Goal: Task Accomplishment & Management: Manage account settings

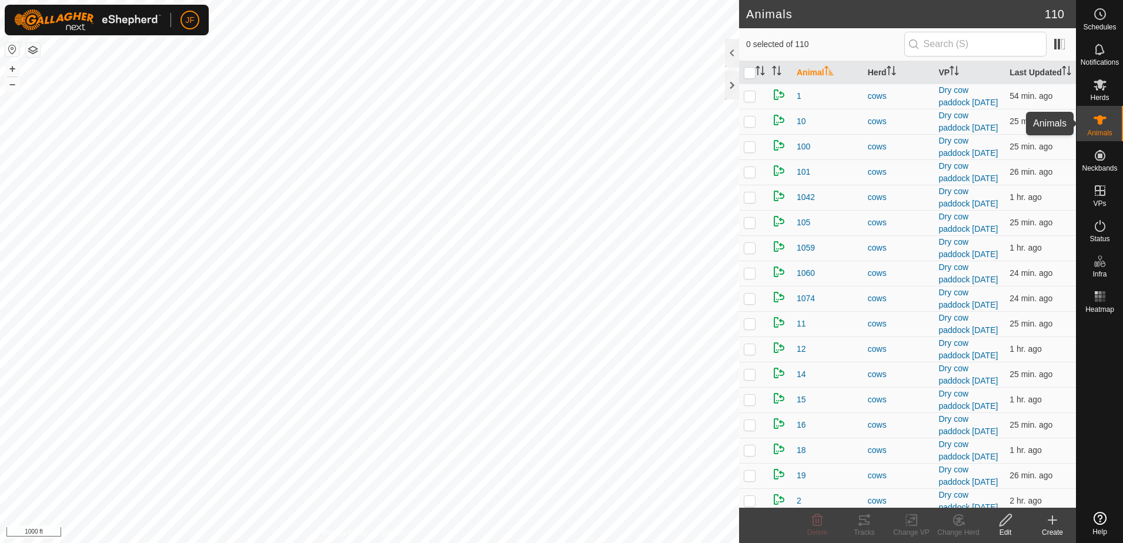
click at [1101, 116] on icon at bounding box center [1099, 119] width 13 height 9
click at [987, 43] on input "text" at bounding box center [975, 44] width 142 height 25
click at [977, 45] on input "text" at bounding box center [975, 44] width 142 height 25
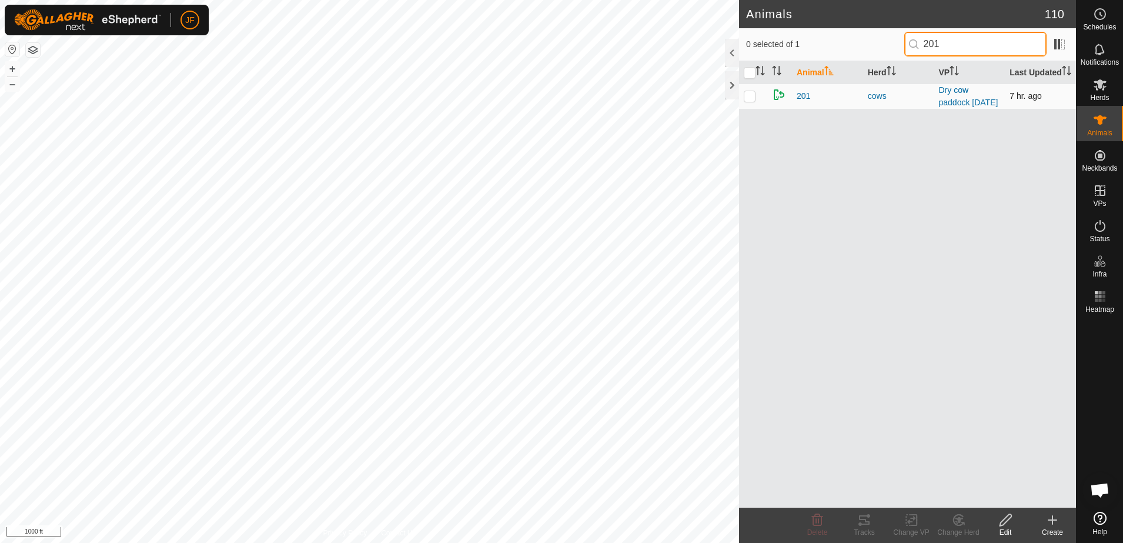
type input "201"
click at [794, 93] on td "201" at bounding box center [827, 95] width 71 height 25
click at [801, 93] on span "201" at bounding box center [803, 96] width 14 height 12
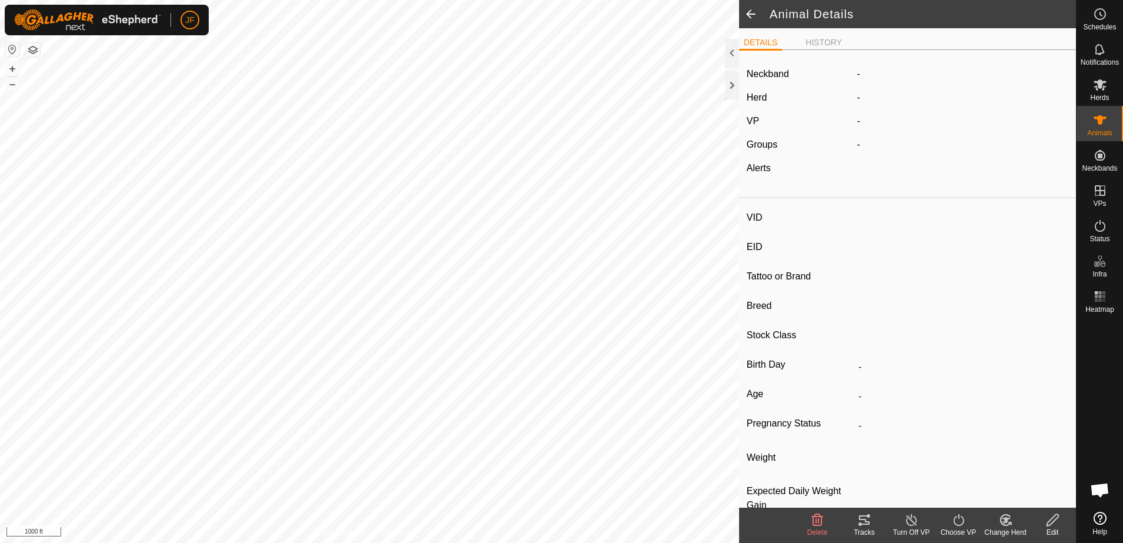
type input "201"
type input "-"
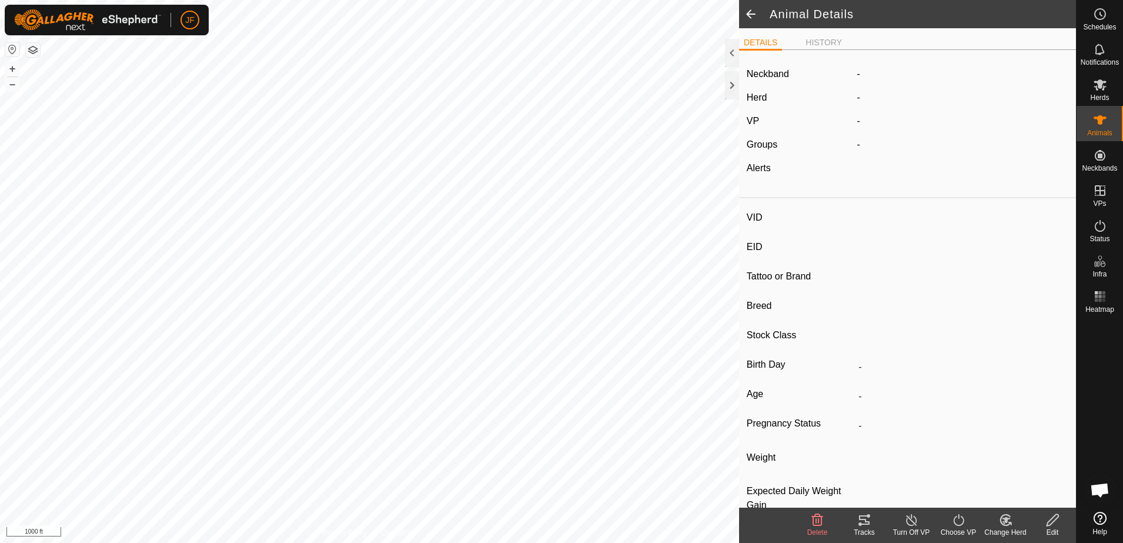
type input "-"
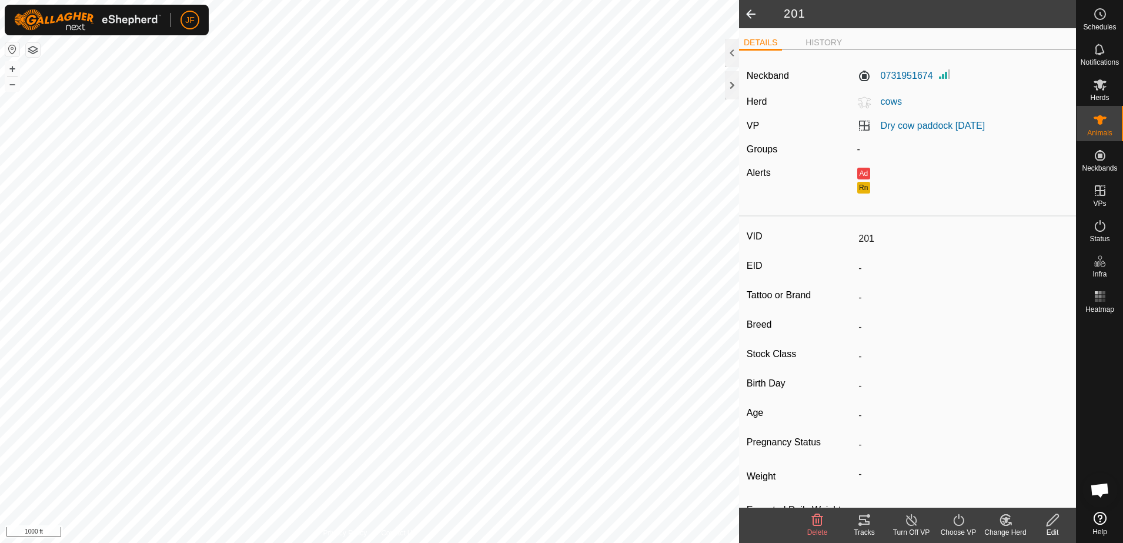
click at [819, 520] on icon at bounding box center [817, 520] width 14 height 14
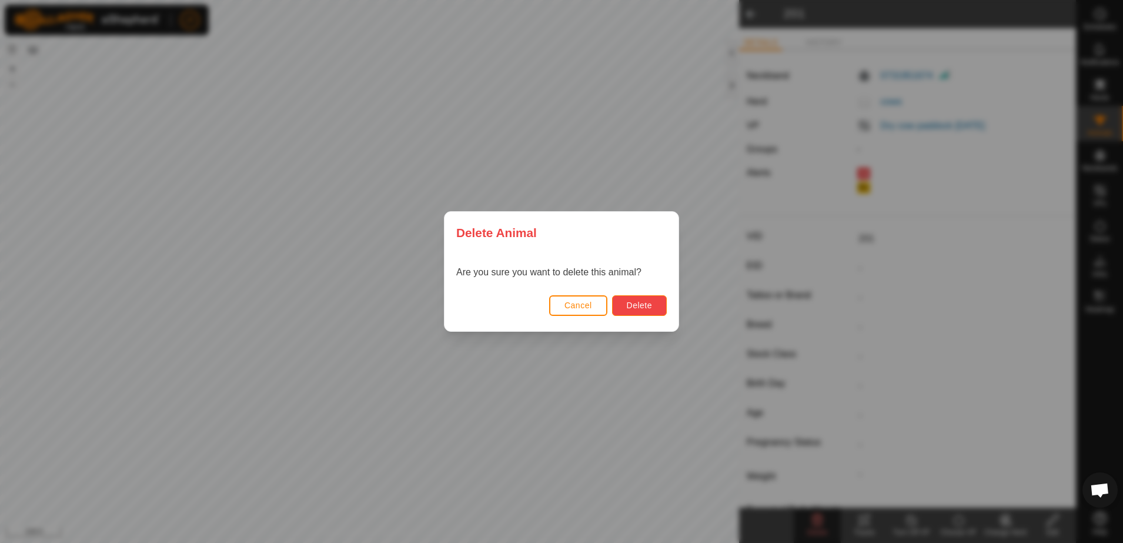
click at [652, 303] on button "Delete" at bounding box center [639, 305] width 55 height 21
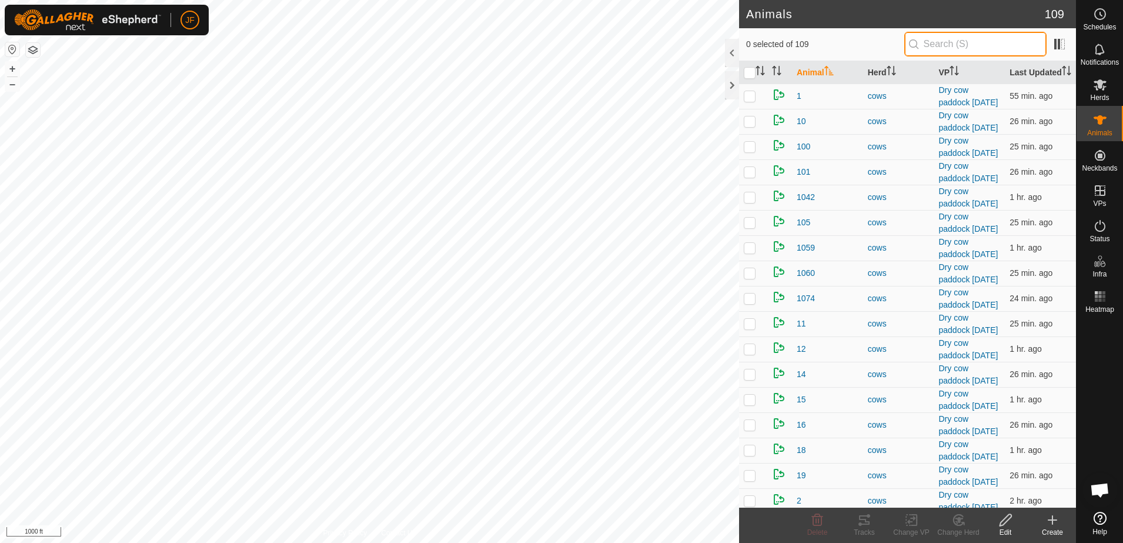
click at [965, 43] on input "text" at bounding box center [975, 44] width 142 height 25
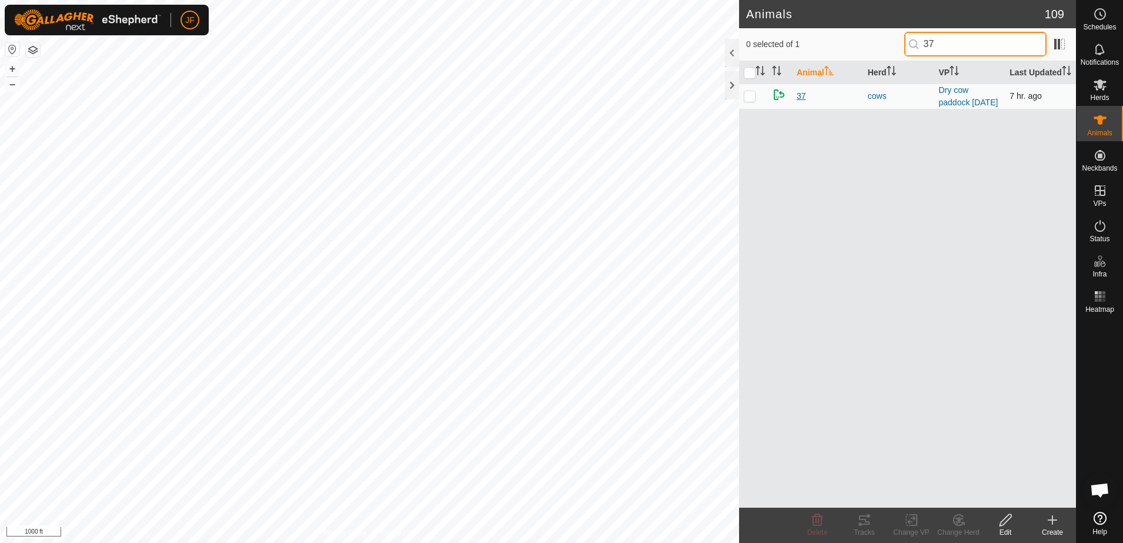
type input "37"
click at [799, 95] on span "37" at bounding box center [800, 96] width 9 height 12
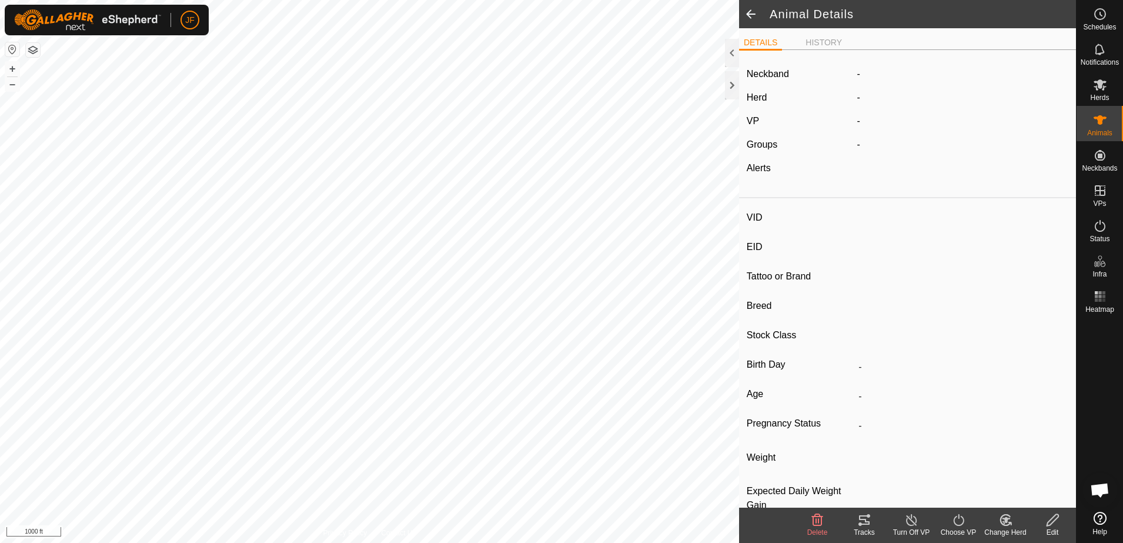
type input "37"
type input "-"
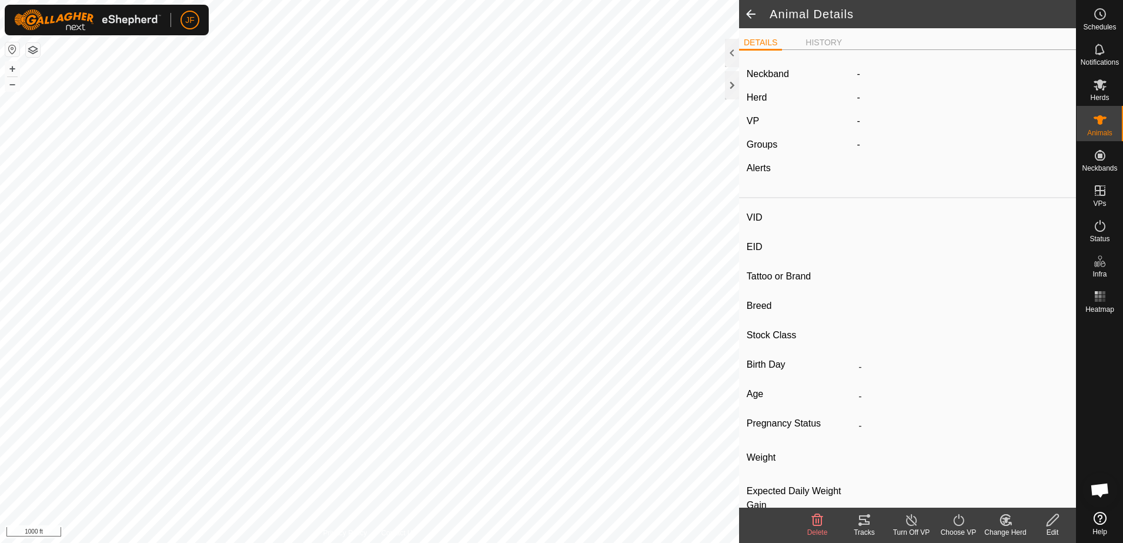
type input "-"
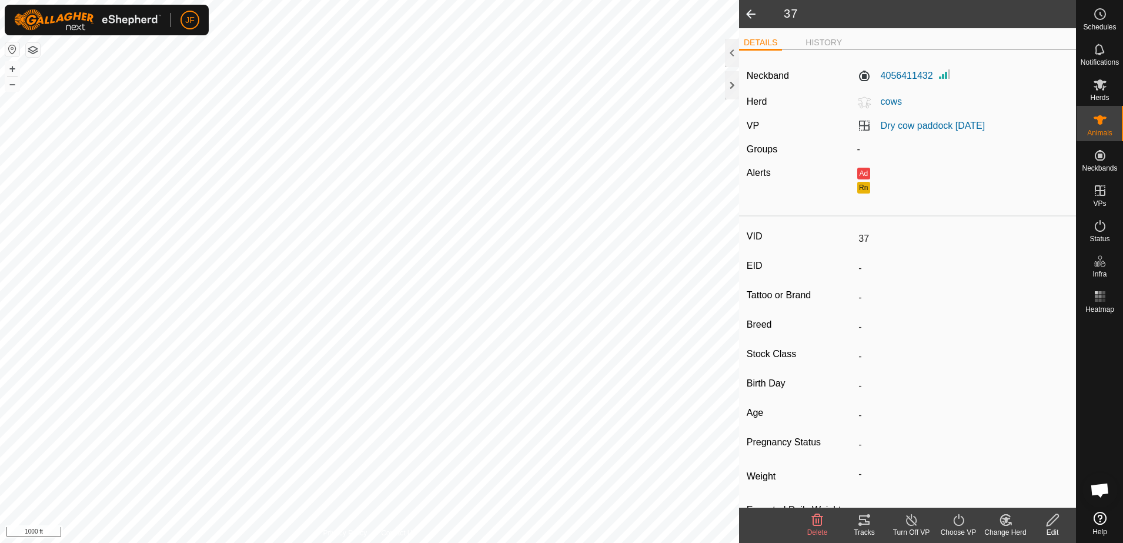
click at [815, 517] on icon at bounding box center [817, 520] width 14 height 14
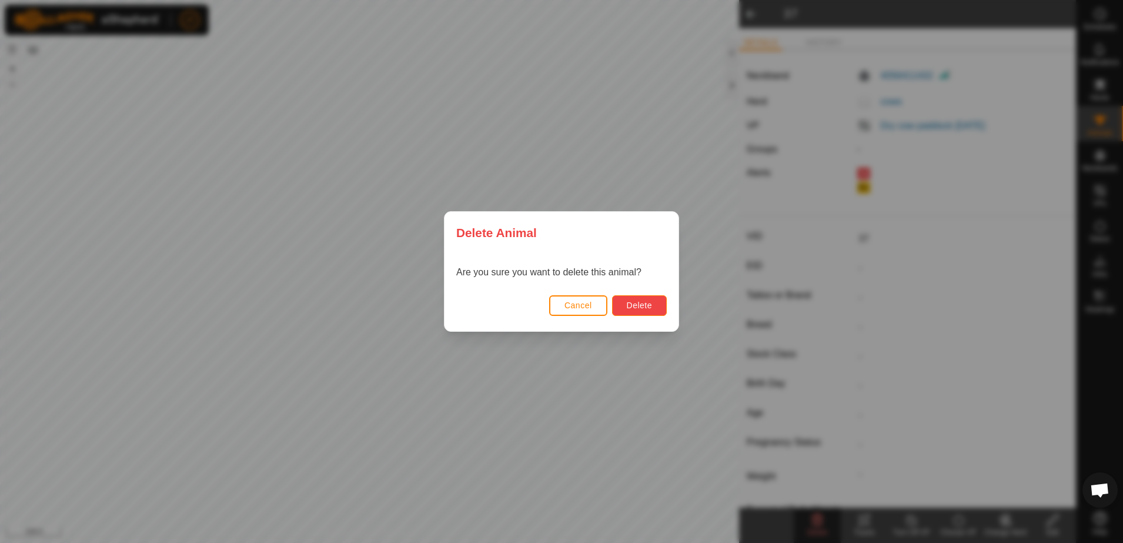
click at [659, 305] on button "Delete" at bounding box center [639, 305] width 55 height 21
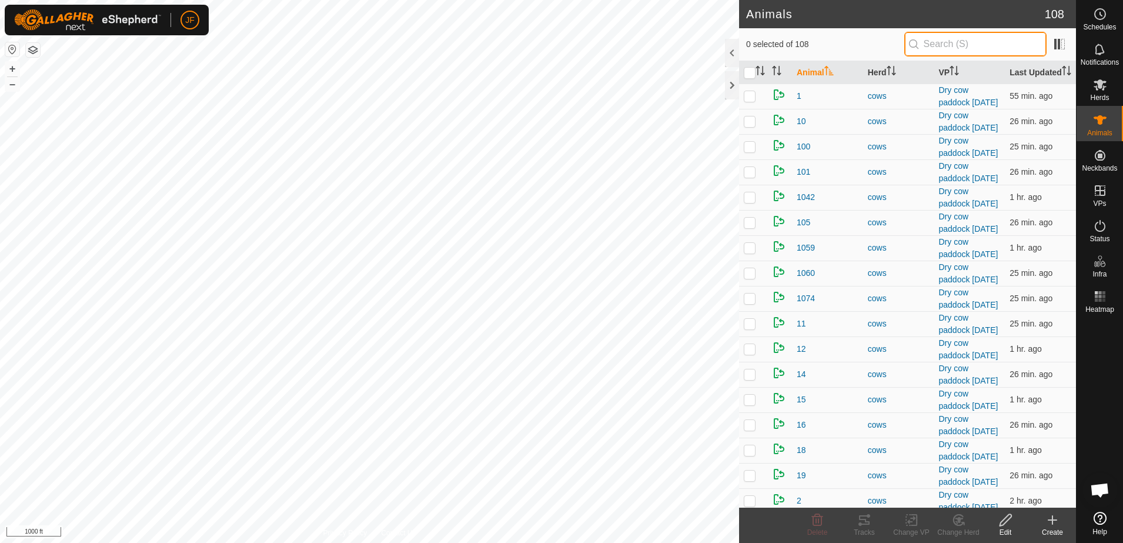
click at [970, 42] on input "text" at bounding box center [975, 44] width 142 height 25
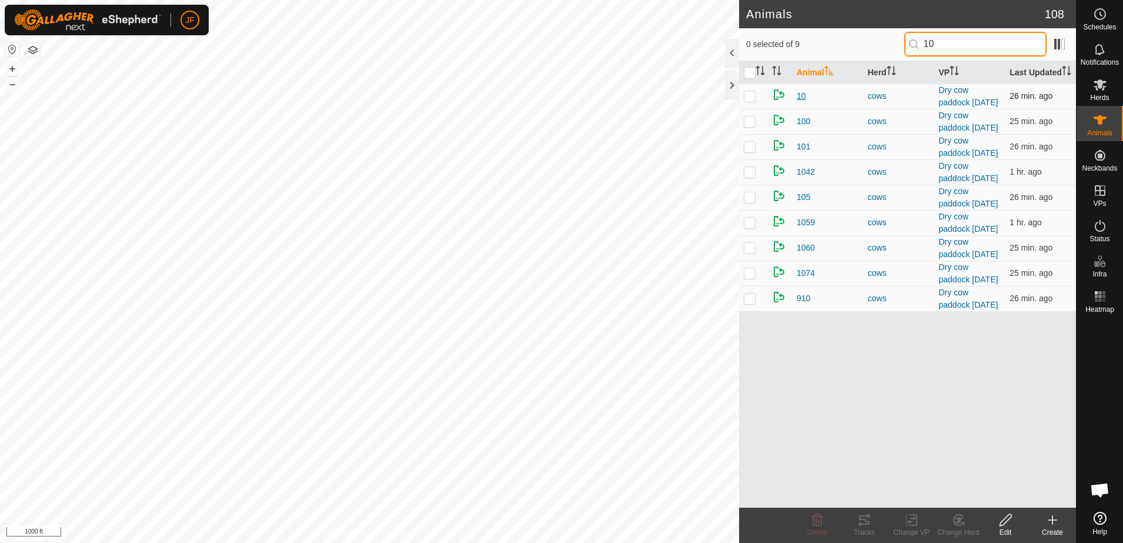
type input "10"
click at [799, 97] on span "10" at bounding box center [800, 96] width 9 height 12
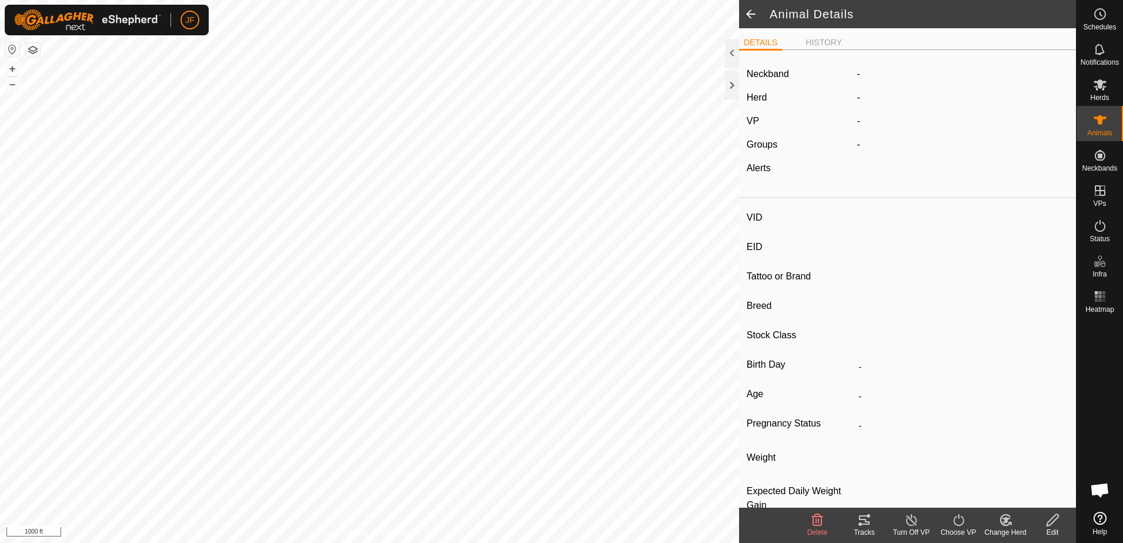
type input "10"
type input "-"
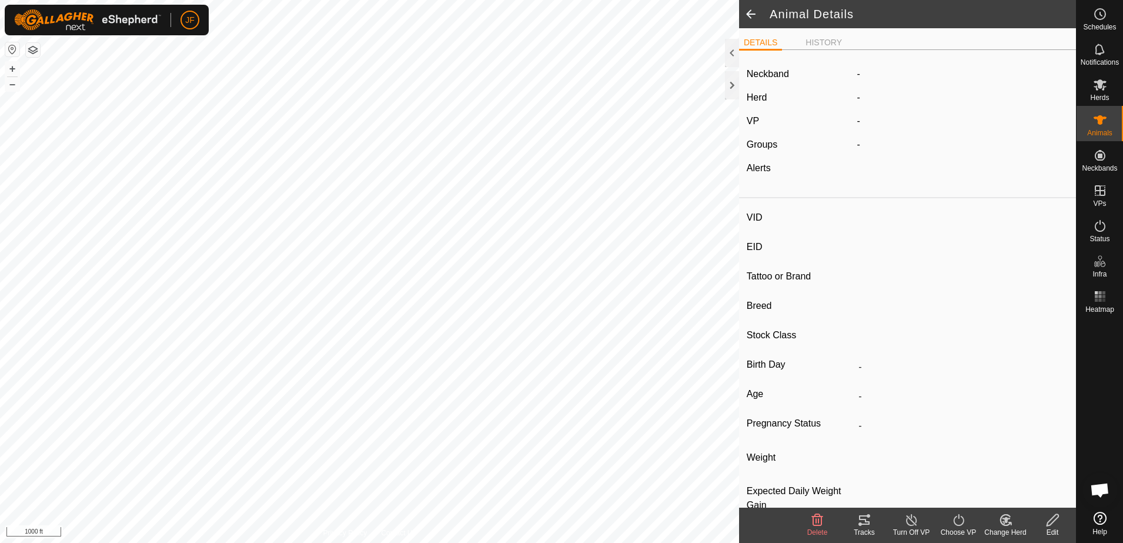
type input "-"
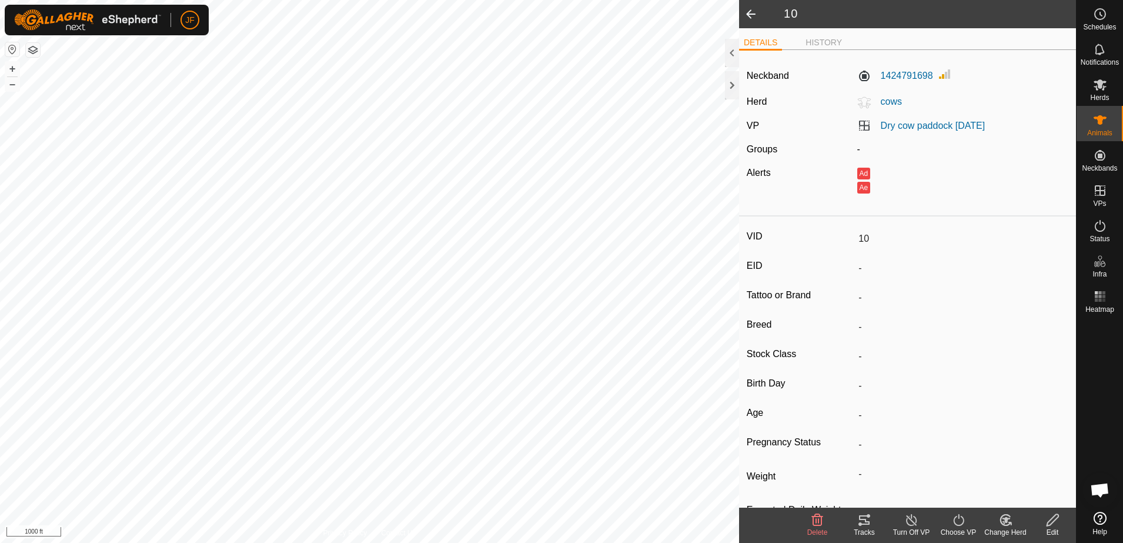
click at [814, 518] on icon at bounding box center [817, 520] width 14 height 14
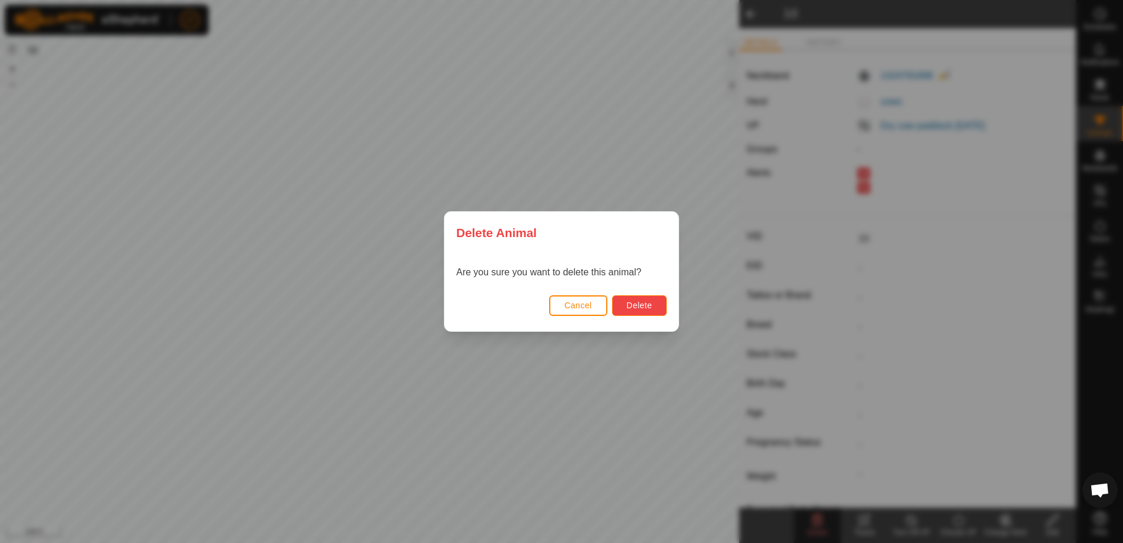
click at [654, 305] on button "Delete" at bounding box center [639, 305] width 55 height 21
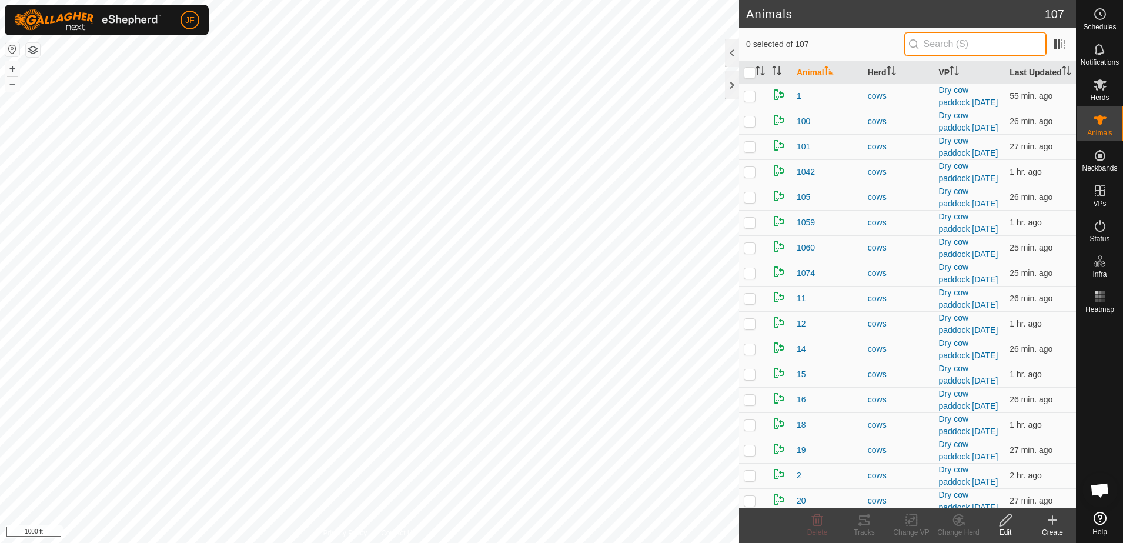
click at [994, 39] on input "text" at bounding box center [975, 44] width 142 height 25
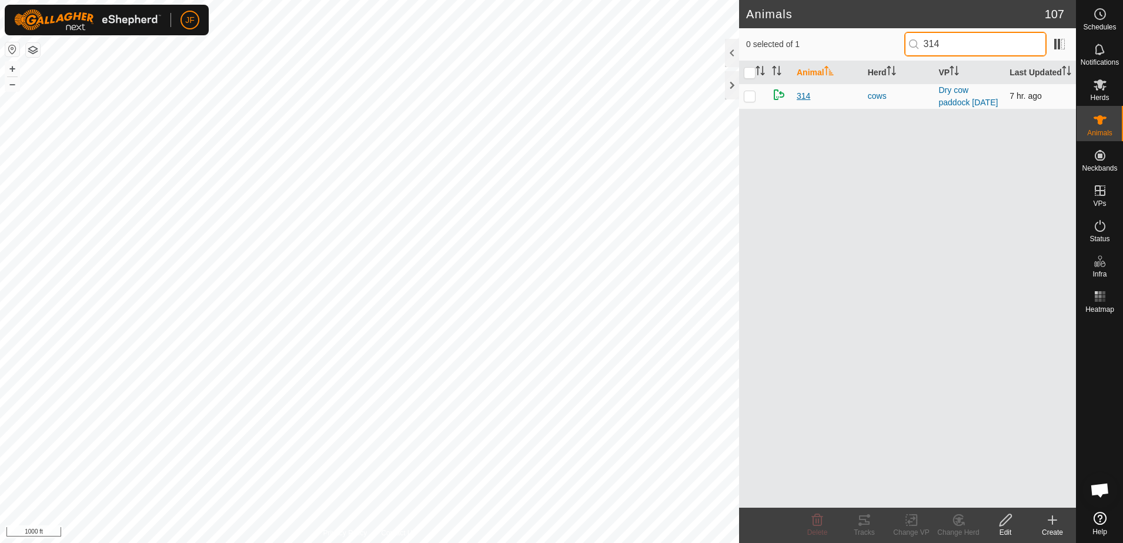
type input "314"
click at [798, 93] on span "314" at bounding box center [803, 96] width 14 height 12
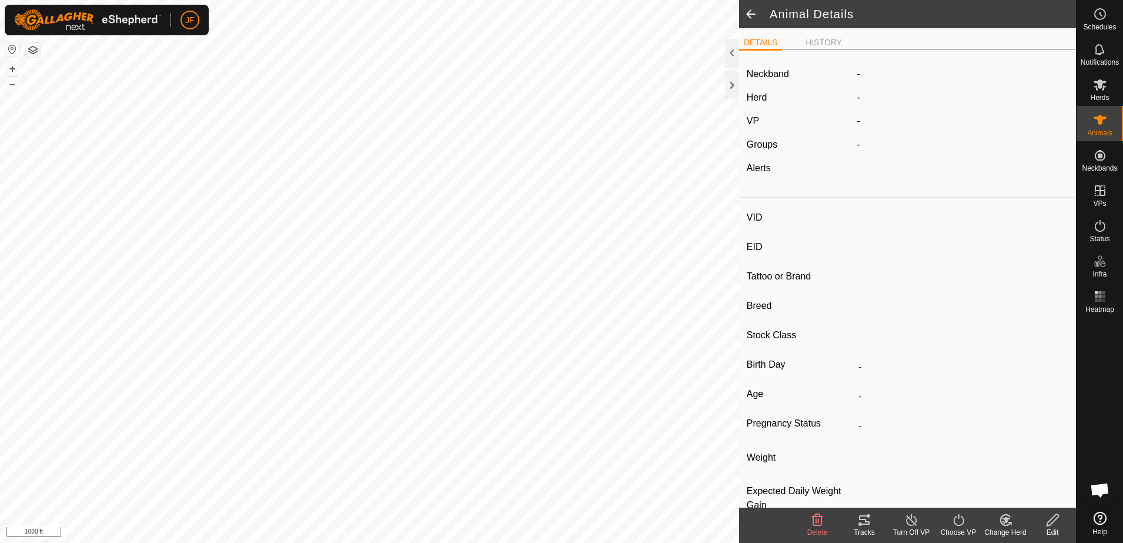
type input "314"
type input "-"
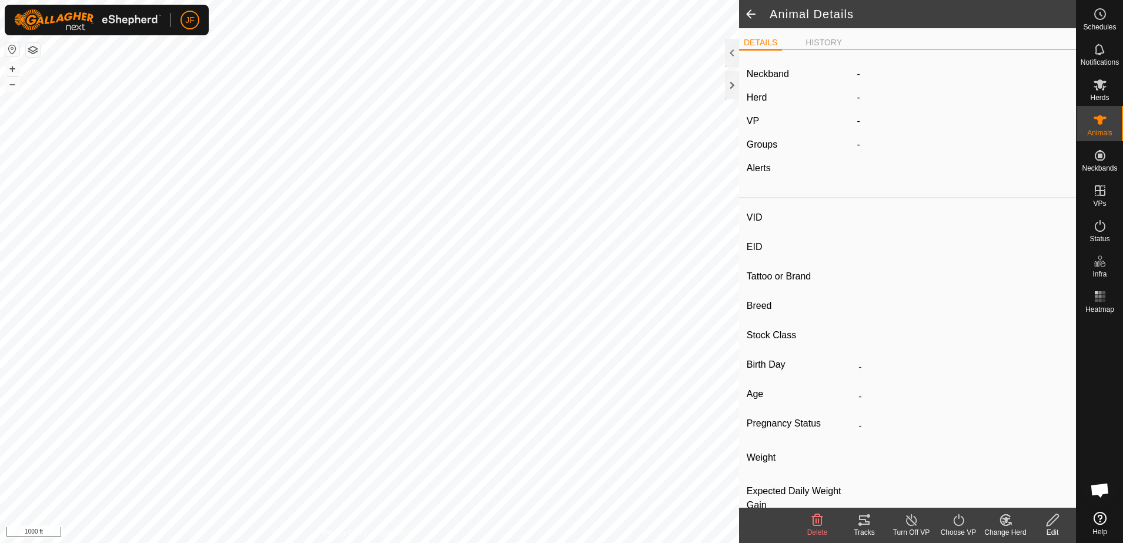
type input "-"
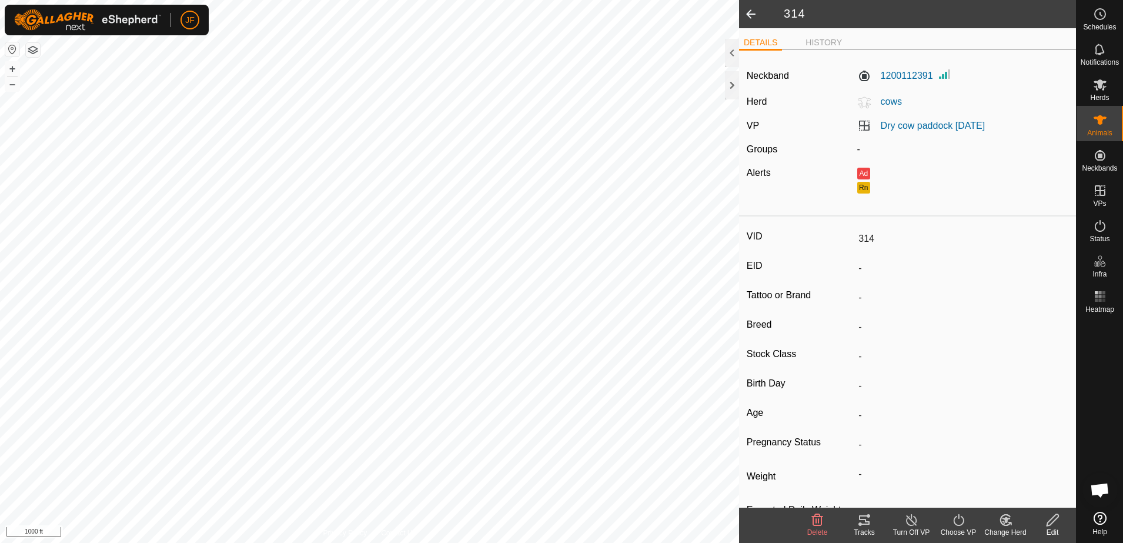
click at [814, 520] on icon at bounding box center [817, 520] width 14 height 14
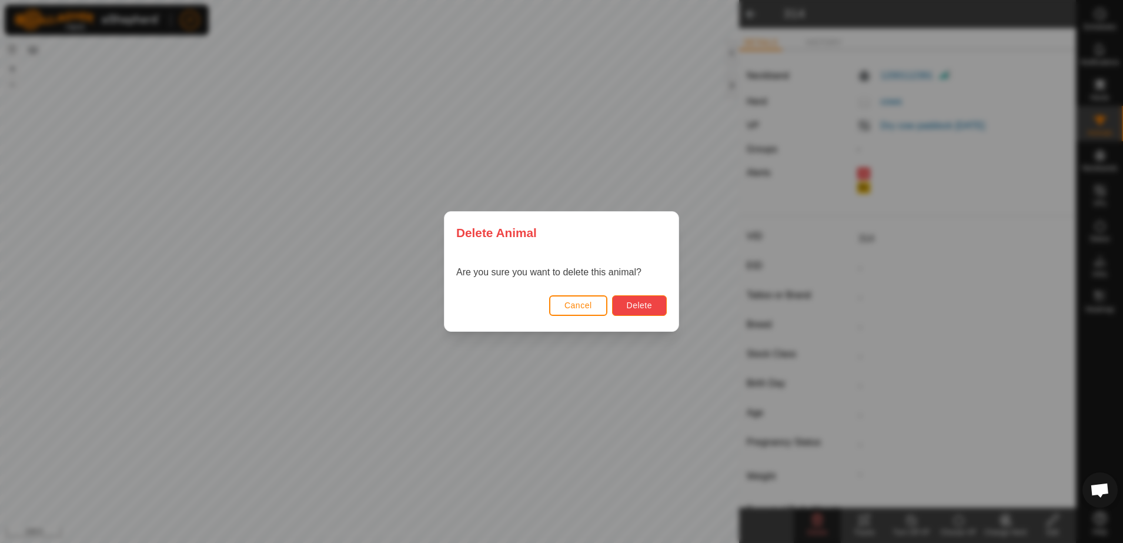
click at [658, 307] on button "Delete" at bounding box center [639, 305] width 55 height 21
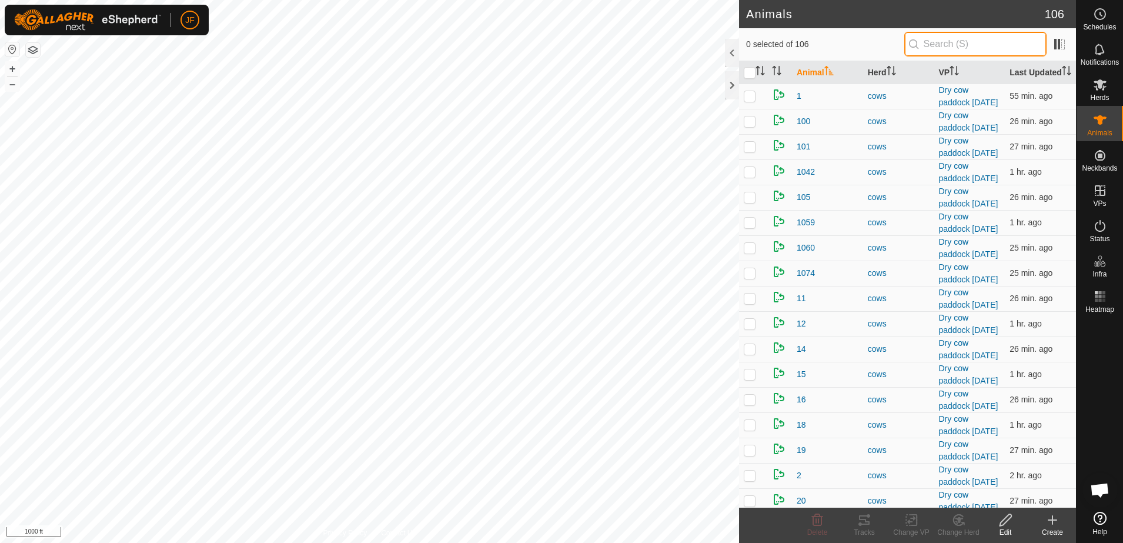
click at [994, 47] on input "text" at bounding box center [975, 44] width 142 height 25
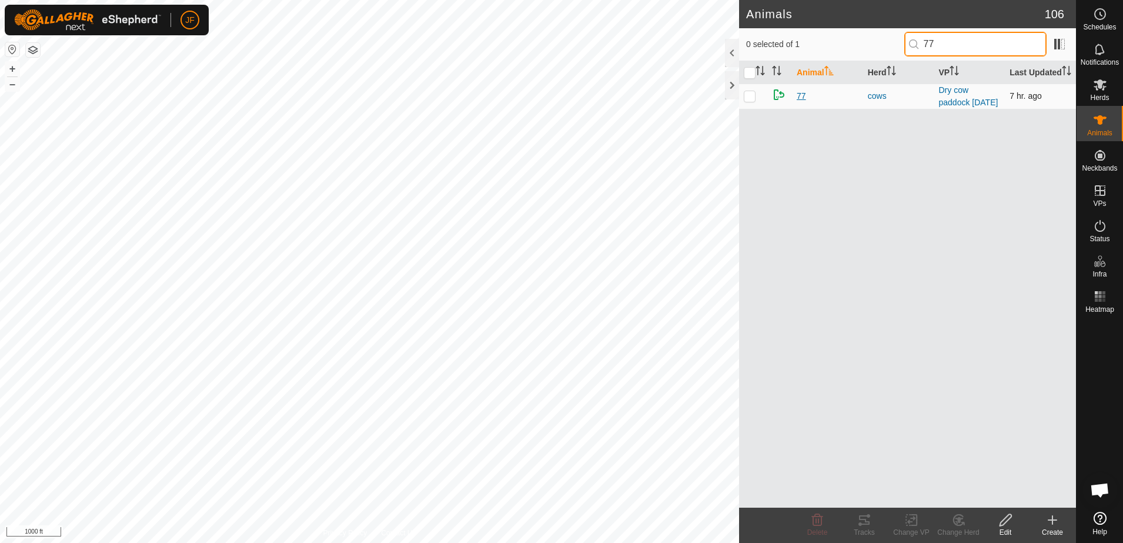
type input "77"
click at [799, 92] on span "77" at bounding box center [800, 96] width 9 height 12
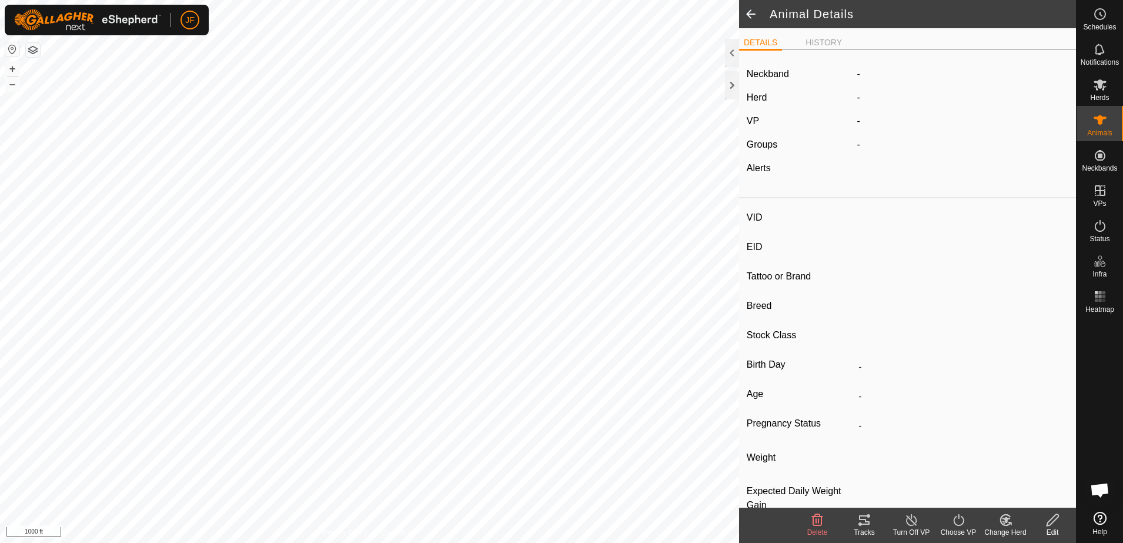
type input "77"
type input "-"
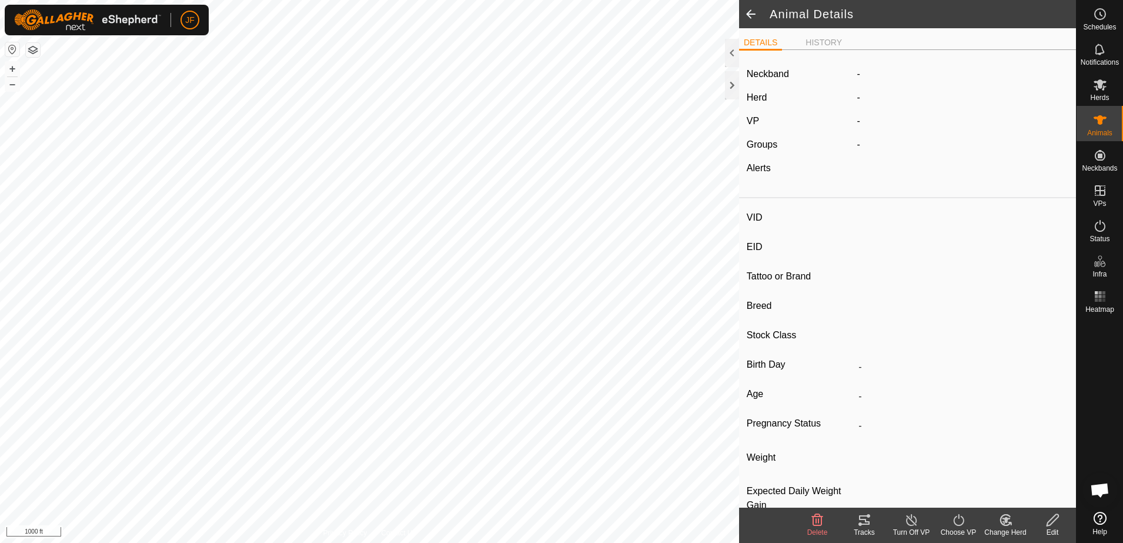
type input "-"
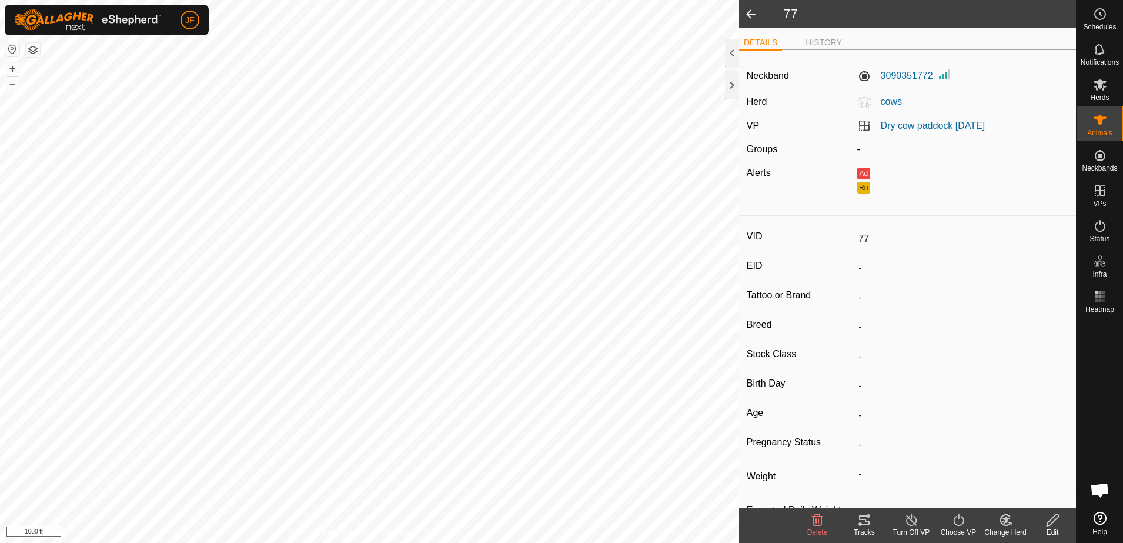
click at [817, 524] on icon at bounding box center [817, 520] width 11 height 12
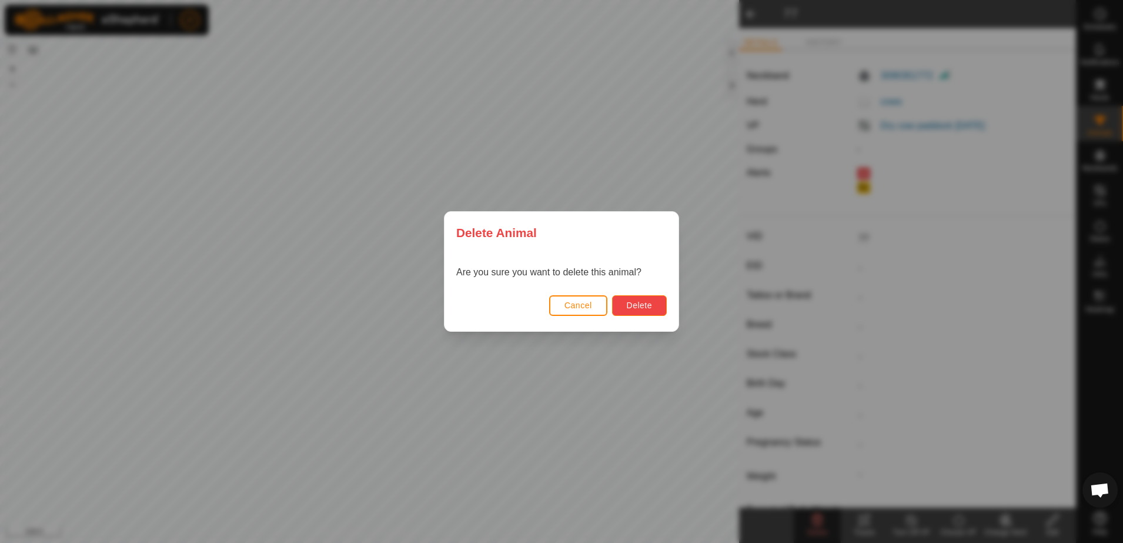
click at [655, 306] on button "Delete" at bounding box center [639, 305] width 55 height 21
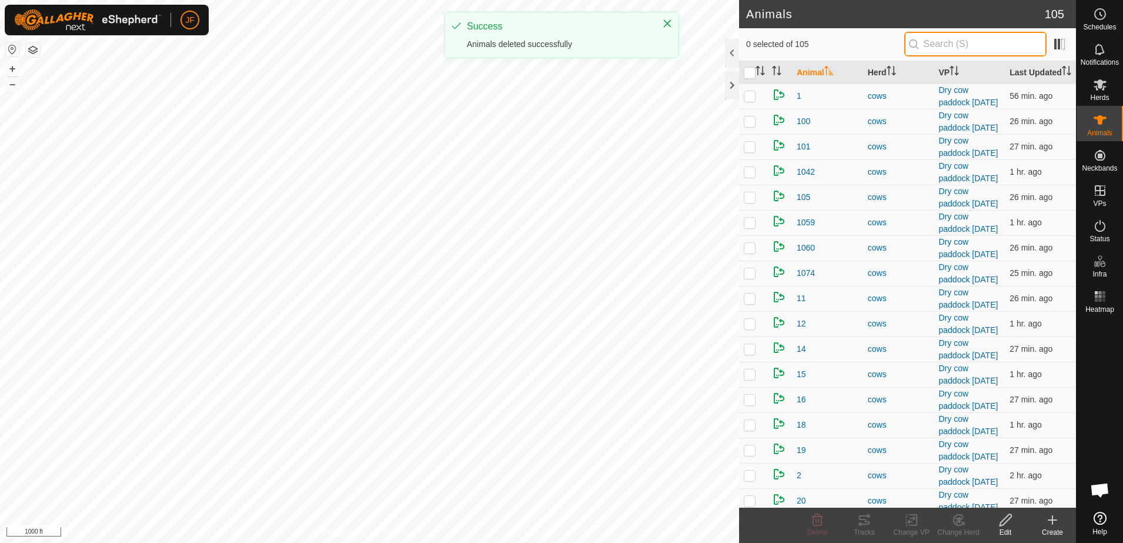
click at [978, 43] on input "text" at bounding box center [975, 44] width 142 height 25
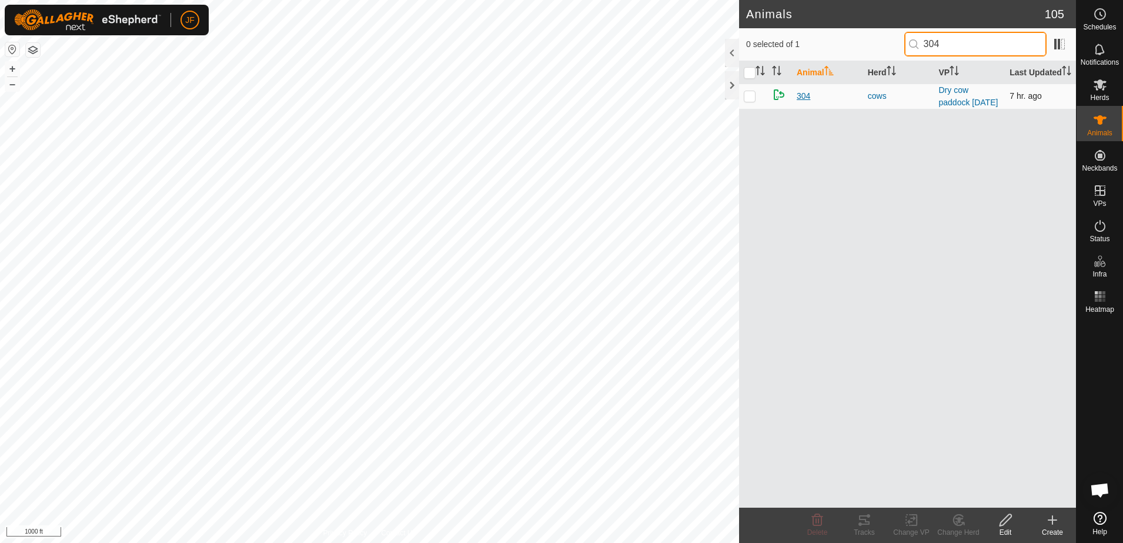
type input "304"
click at [803, 92] on span "304" at bounding box center [803, 96] width 14 height 12
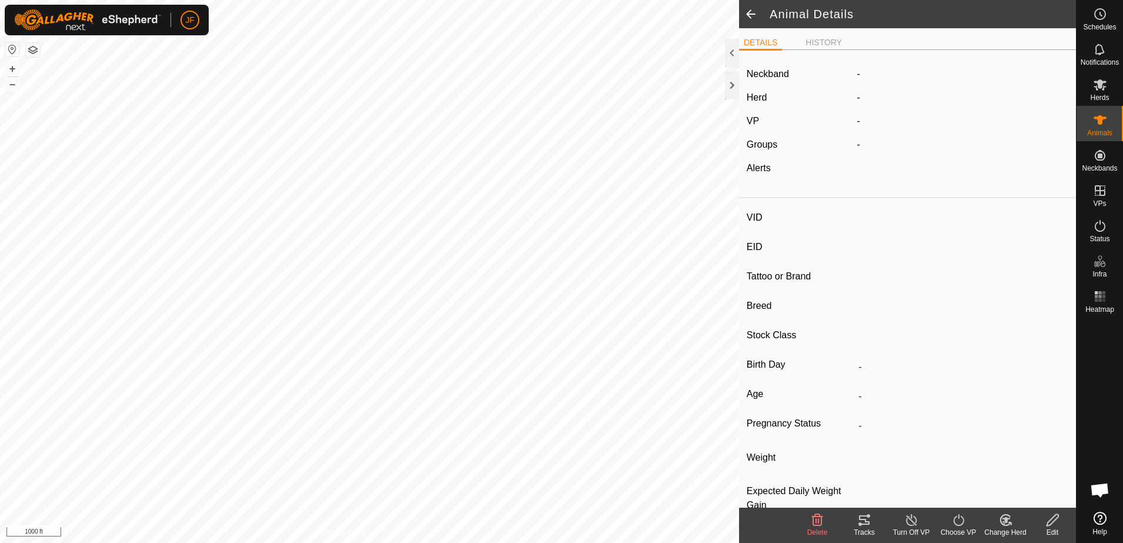
type input "304"
type input "-"
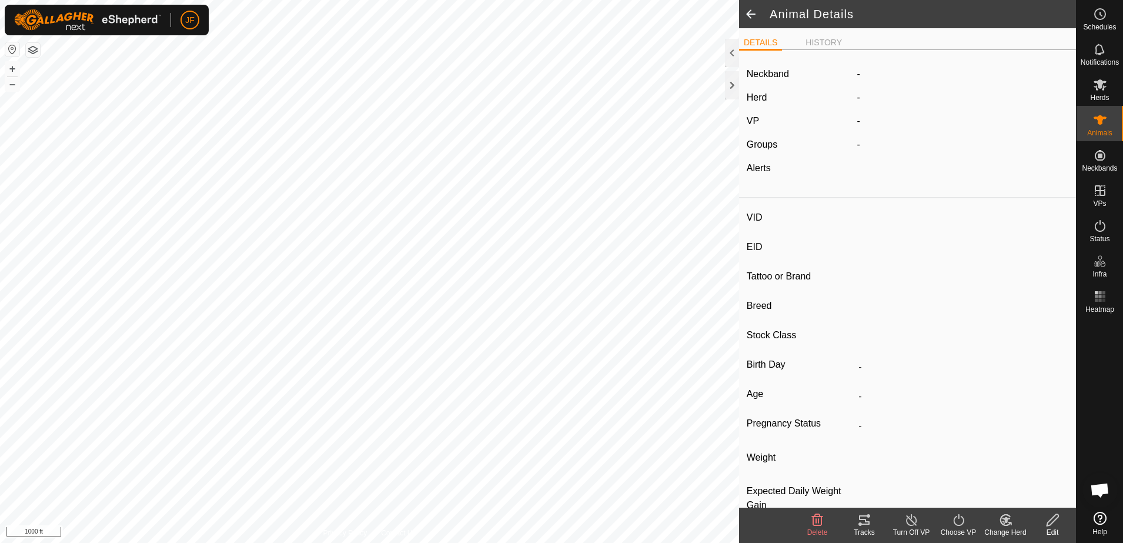
type input "-"
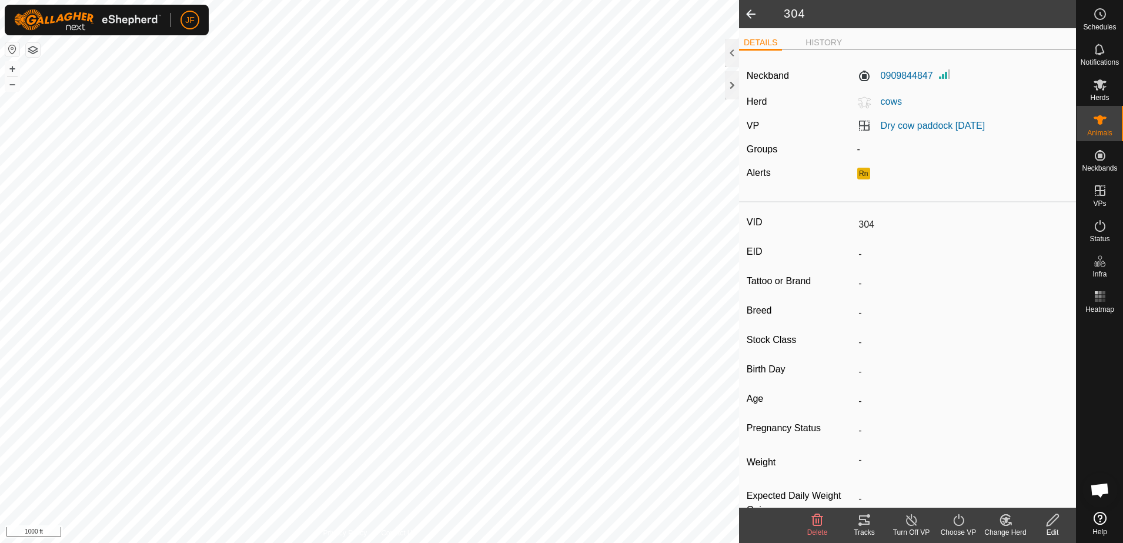
click at [821, 521] on icon at bounding box center [817, 520] width 11 height 12
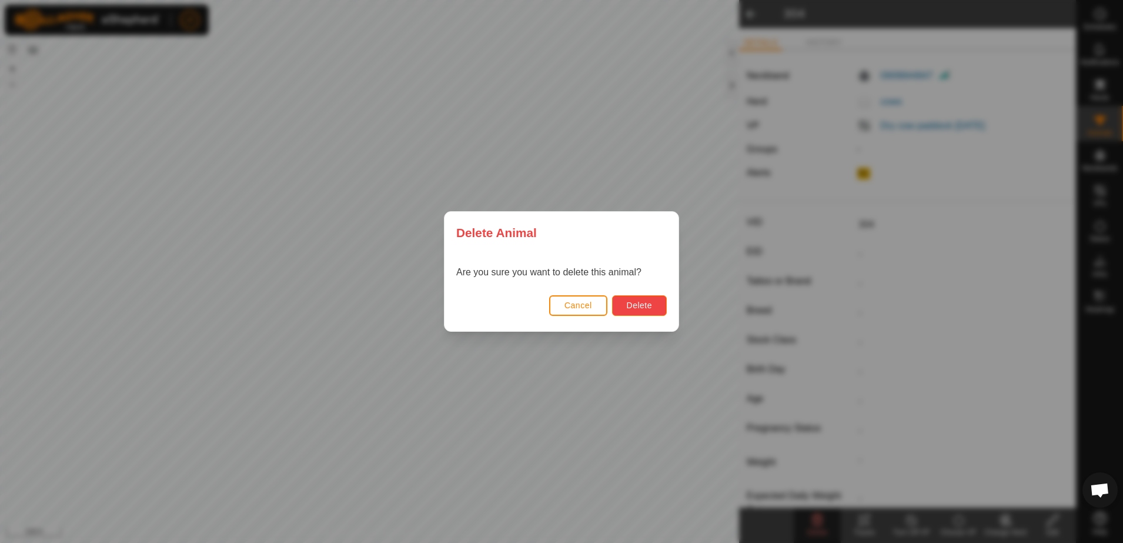
click at [649, 303] on span "Delete" at bounding box center [639, 304] width 25 height 9
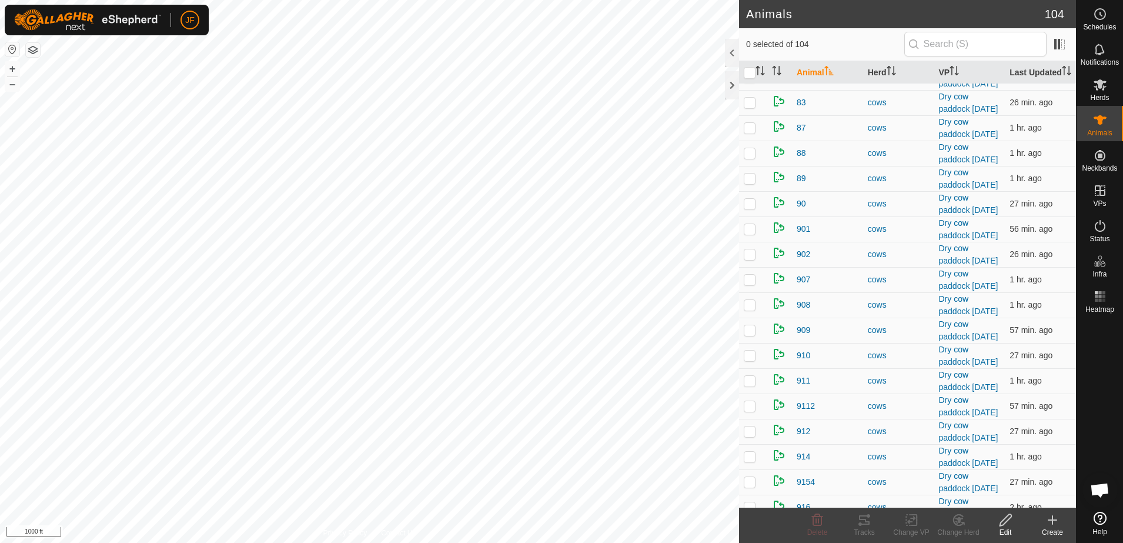
scroll to position [2276, 0]
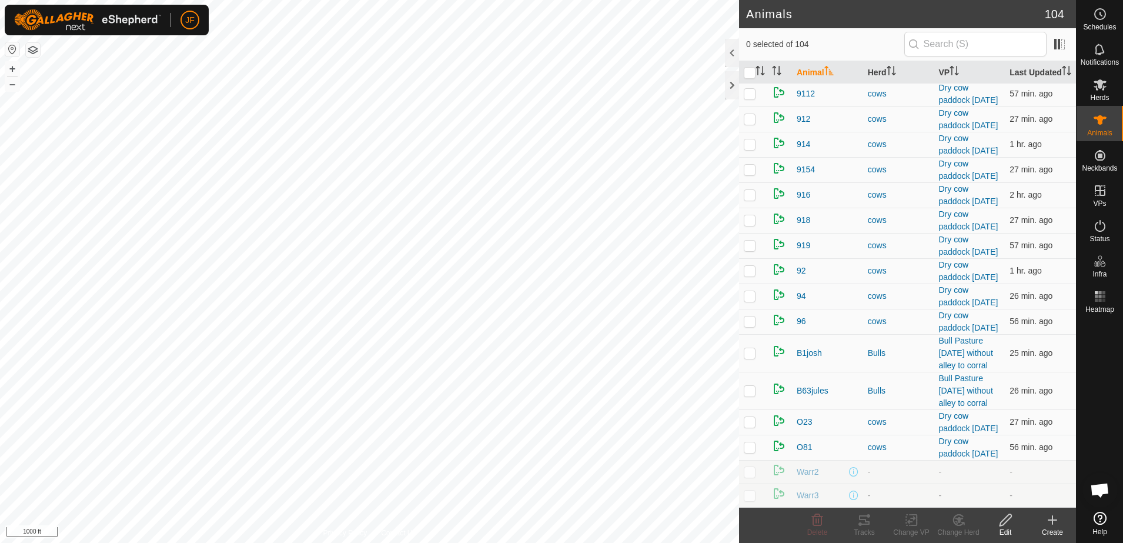
click at [0, 208] on html "JF Schedules Notifications Herds Animals Neckbands VPs Status Infra Heatmap Hel…" at bounding box center [561, 271] width 1123 height 543
click at [0, 343] on html "JF Schedules Notifications Herds Animals Neckbands VPs Status Infra Heatmap Hel…" at bounding box center [561, 271] width 1123 height 543
click at [0, 388] on html "JF Schedules Notifications Herds Animals Neckbands VPs Status Infra Heatmap Hel…" at bounding box center [561, 271] width 1123 height 543
click at [863, 525] on icon at bounding box center [864, 520] width 14 height 14
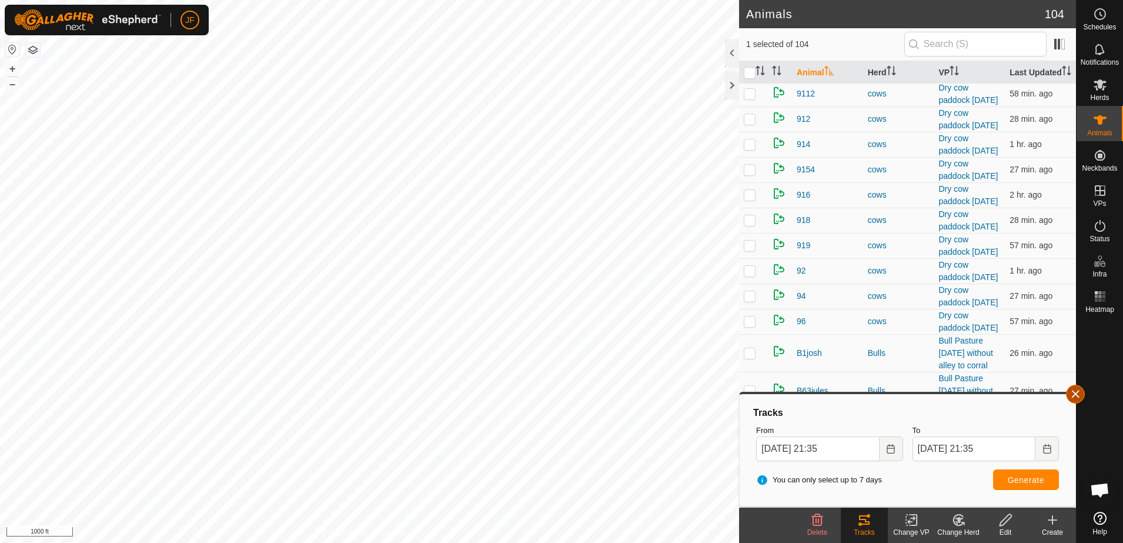
click at [1077, 390] on button "button" at bounding box center [1075, 393] width 19 height 19
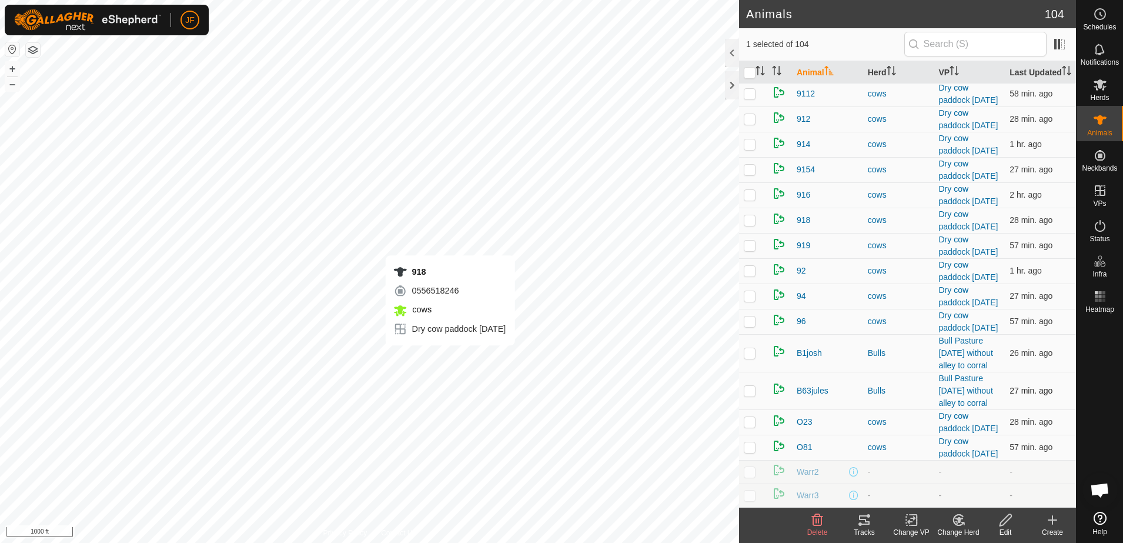
checkbox input "false"
checkbox input "true"
click at [862, 520] on icon at bounding box center [864, 520] width 14 height 14
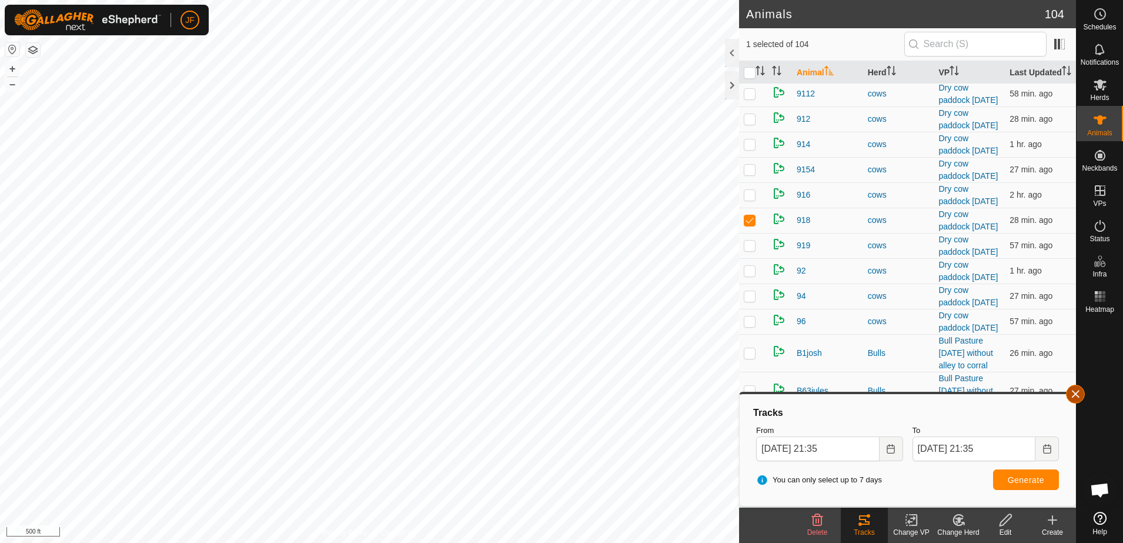
click at [1076, 390] on button "button" at bounding box center [1075, 393] width 19 height 19
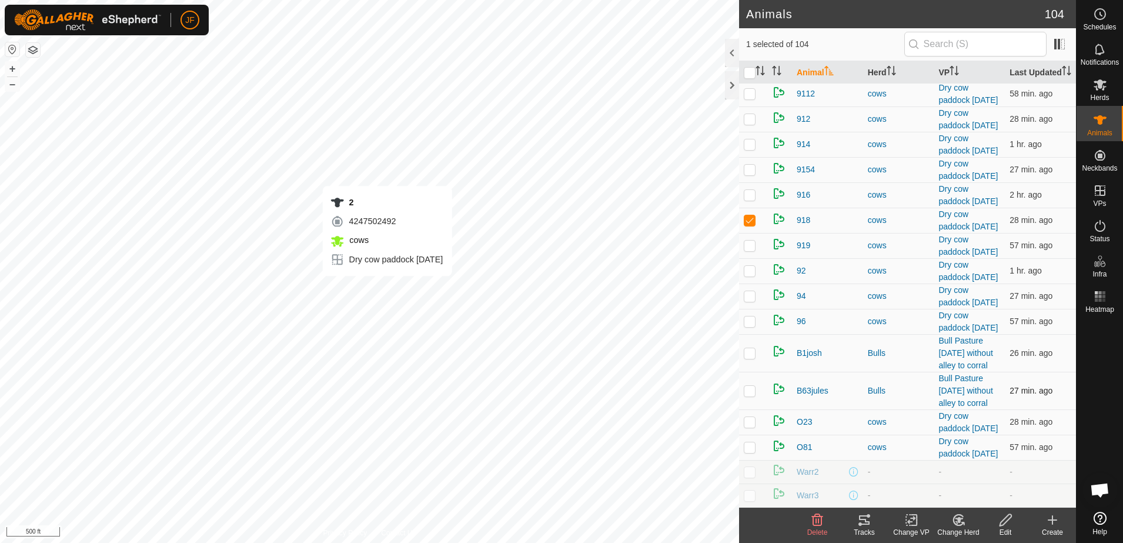
checkbox input "true"
checkbox input "false"
click at [863, 520] on icon at bounding box center [864, 520] width 14 height 14
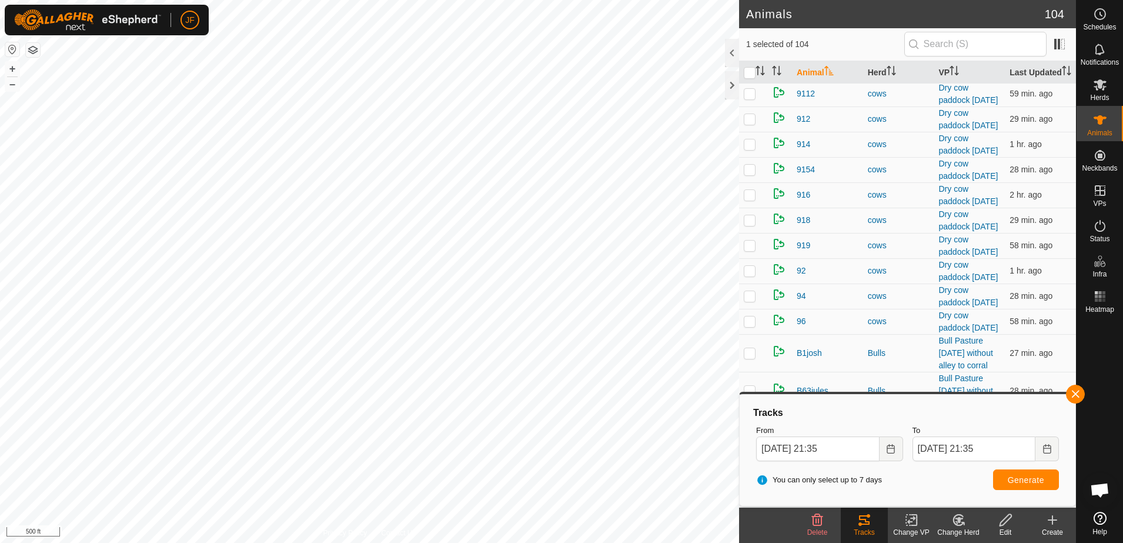
click at [561, 542] on html "JF Schedules Notifications Herds Animals Neckbands VPs Status Infra Heatmap Hel…" at bounding box center [561, 271] width 1123 height 543
click at [1074, 387] on button "button" at bounding box center [1075, 393] width 19 height 19
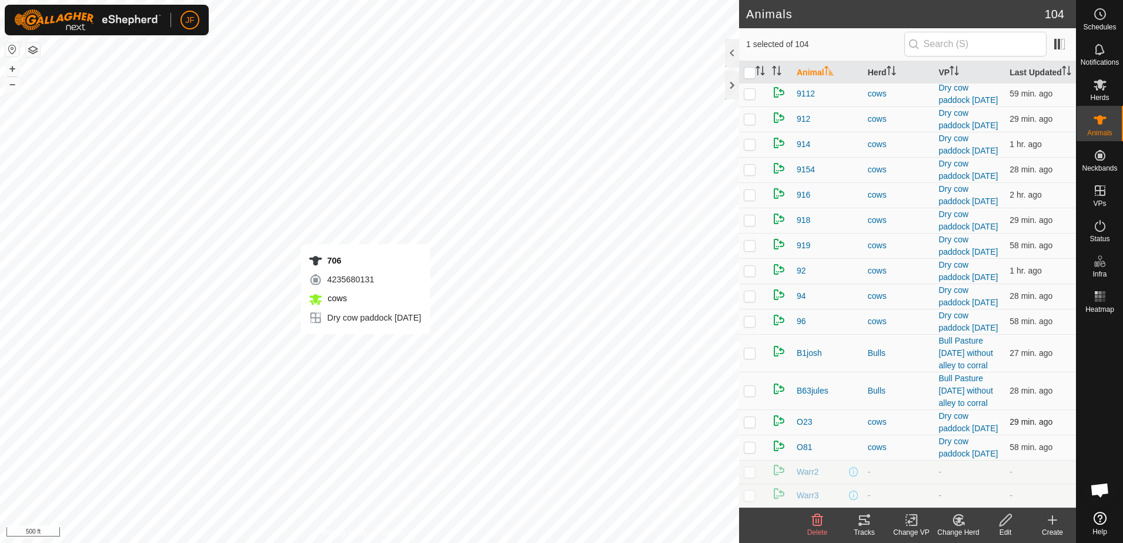
checkbox input "false"
checkbox input "true"
click at [862, 517] on icon at bounding box center [864, 520] width 14 height 14
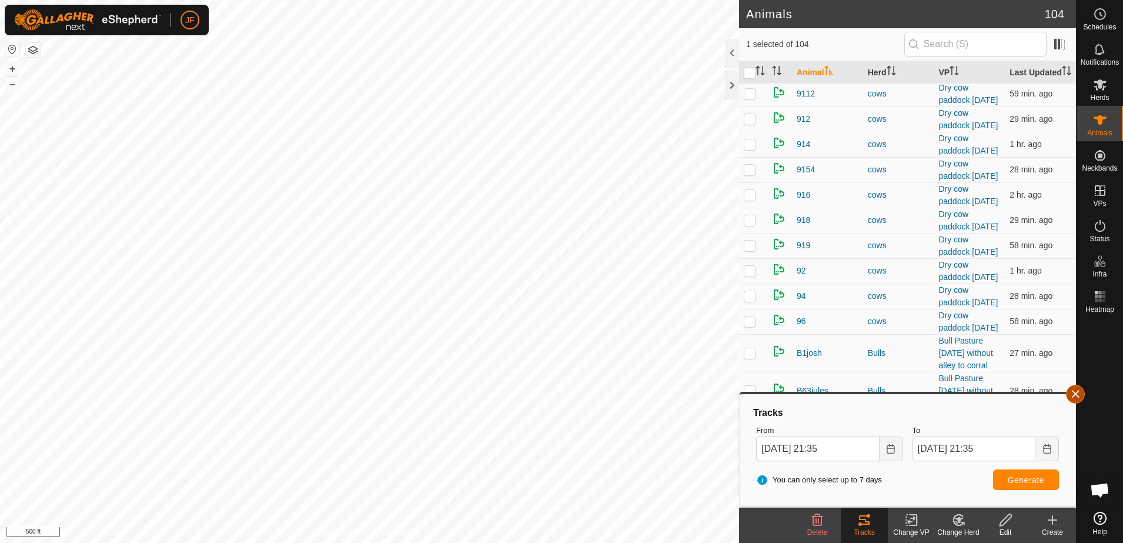
click at [1075, 390] on button "button" at bounding box center [1075, 393] width 19 height 19
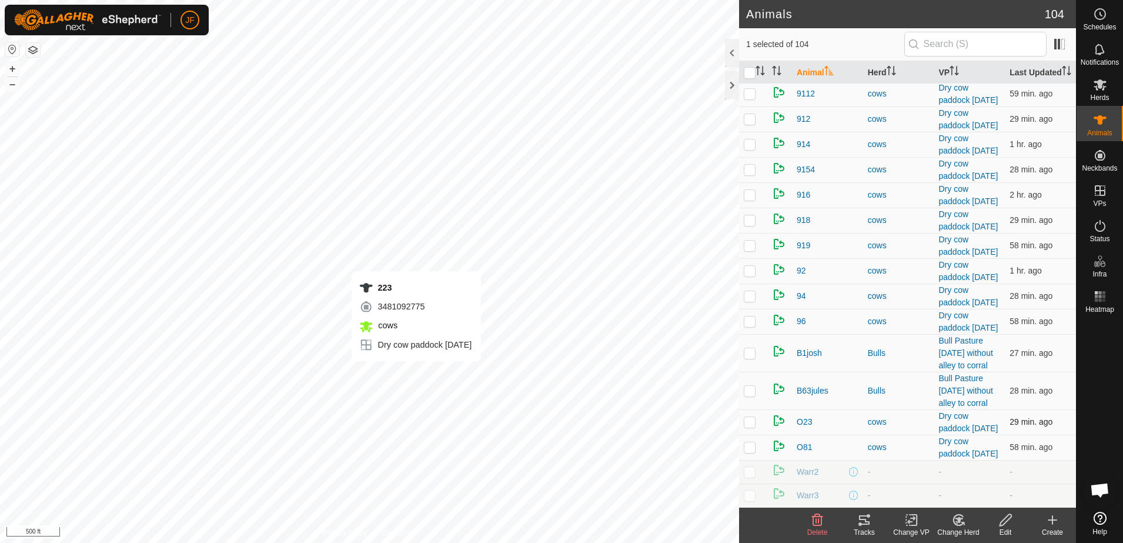
checkbox input "true"
checkbox input "false"
click at [860, 519] on icon at bounding box center [864, 519] width 11 height 9
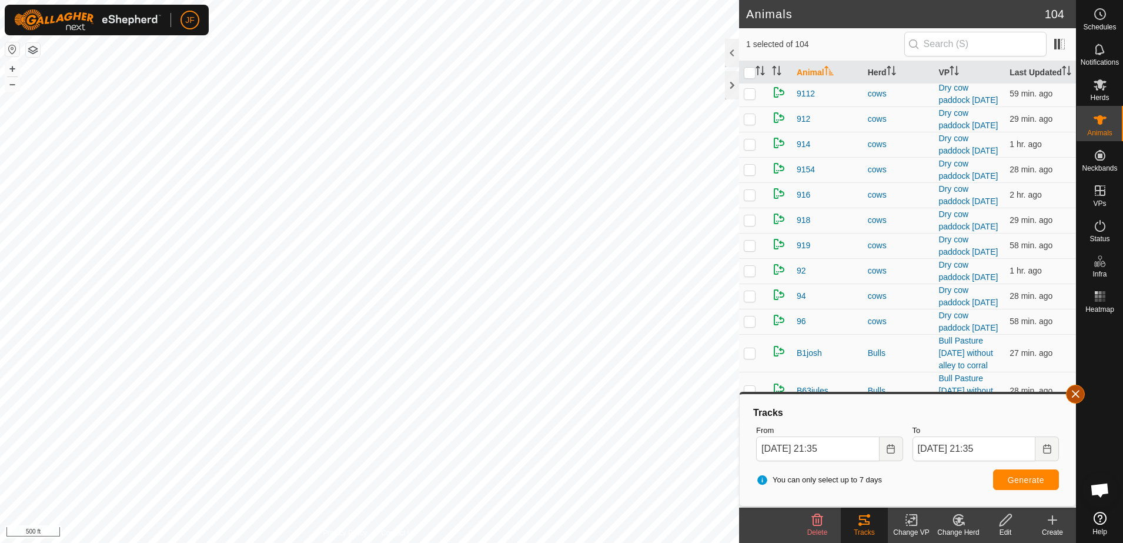
click at [1071, 393] on button "button" at bounding box center [1075, 393] width 19 height 19
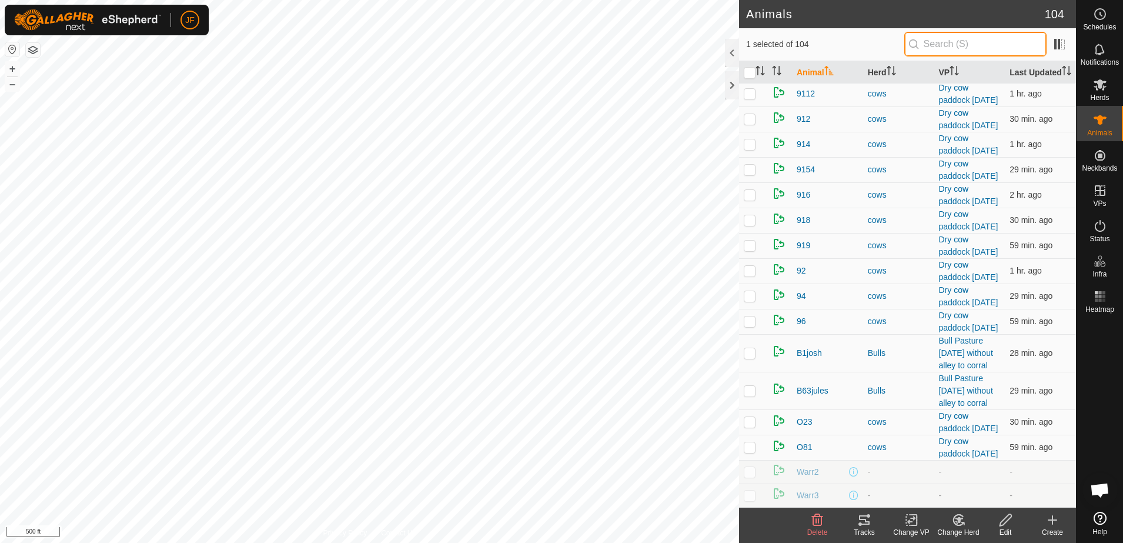
click at [981, 35] on input "text" at bounding box center [975, 44] width 142 height 25
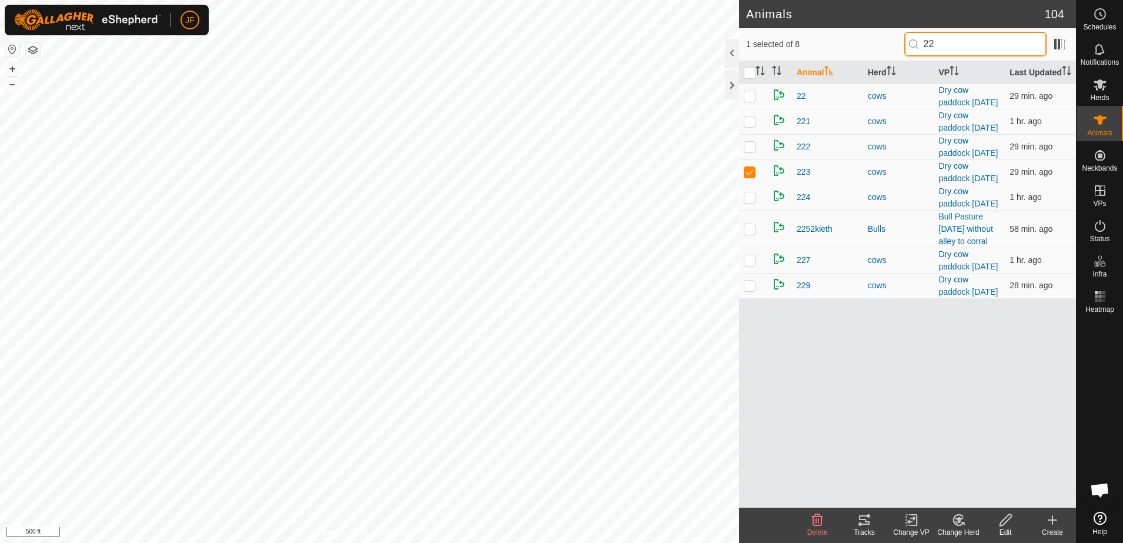
scroll to position [0, 0]
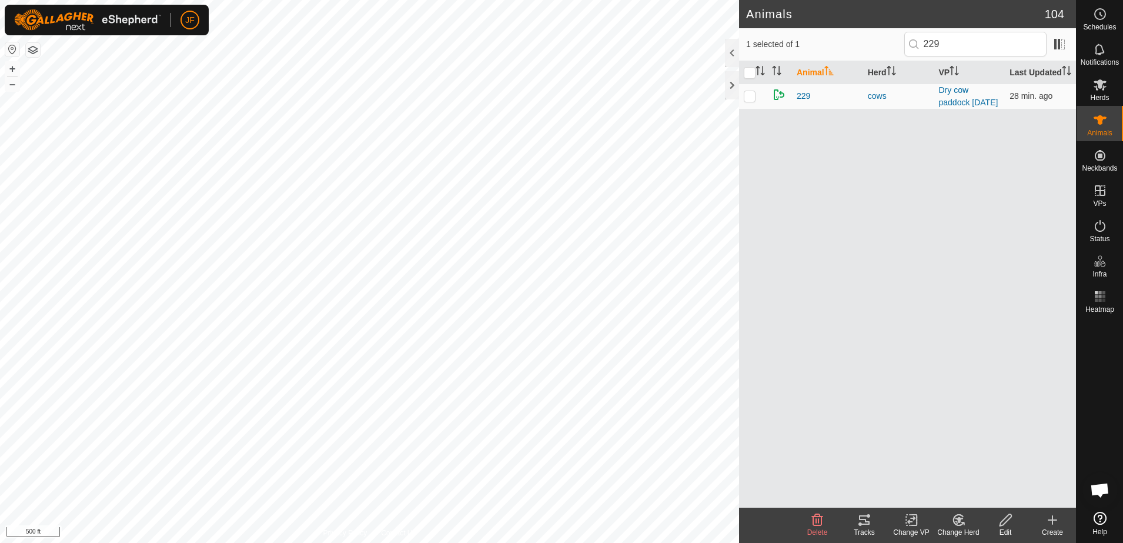
click at [868, 525] on icon at bounding box center [864, 520] width 14 height 14
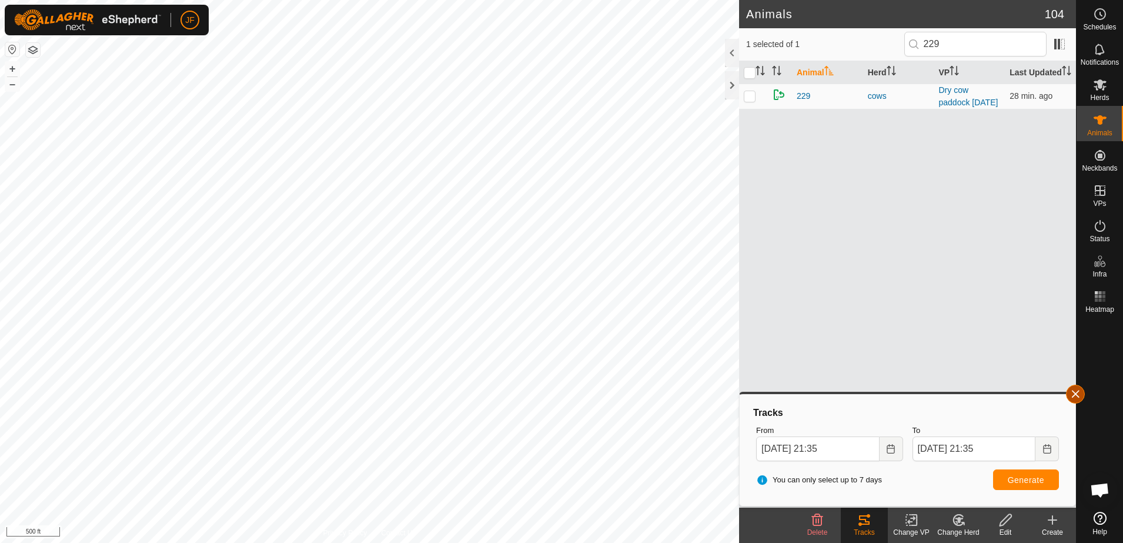
click at [1074, 393] on button "button" at bounding box center [1075, 393] width 19 height 19
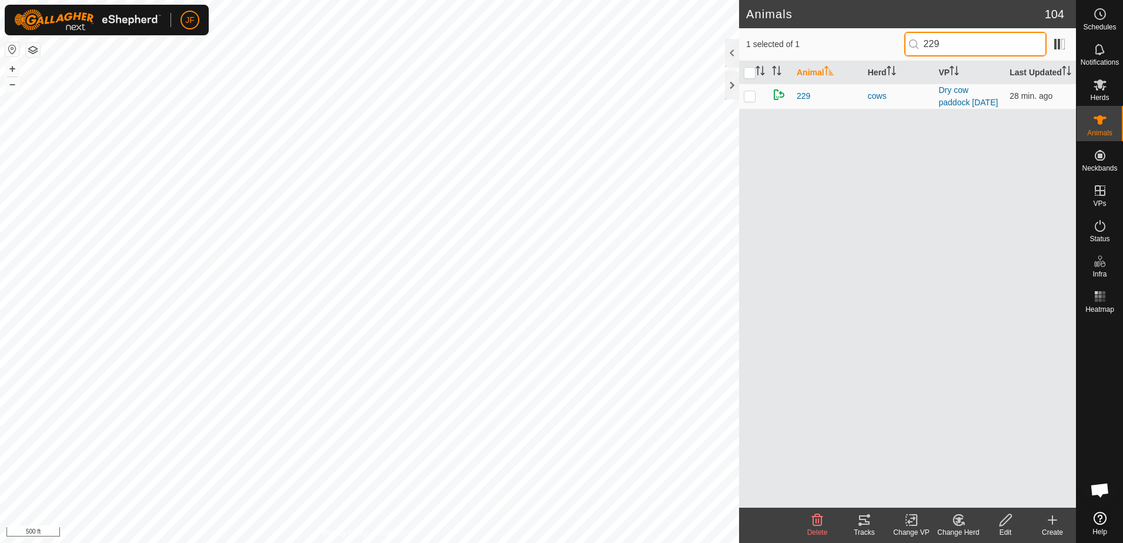
click at [969, 39] on input "229" at bounding box center [975, 44] width 142 height 25
type input "2"
type input "605"
click at [799, 96] on span "605" at bounding box center [803, 96] width 14 height 12
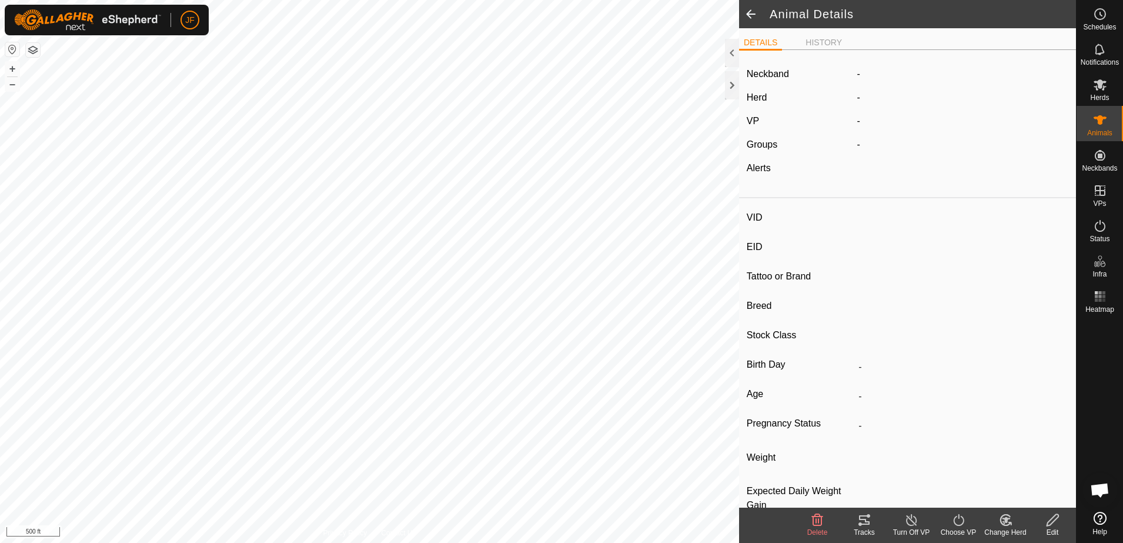
type input "605"
type input "-"
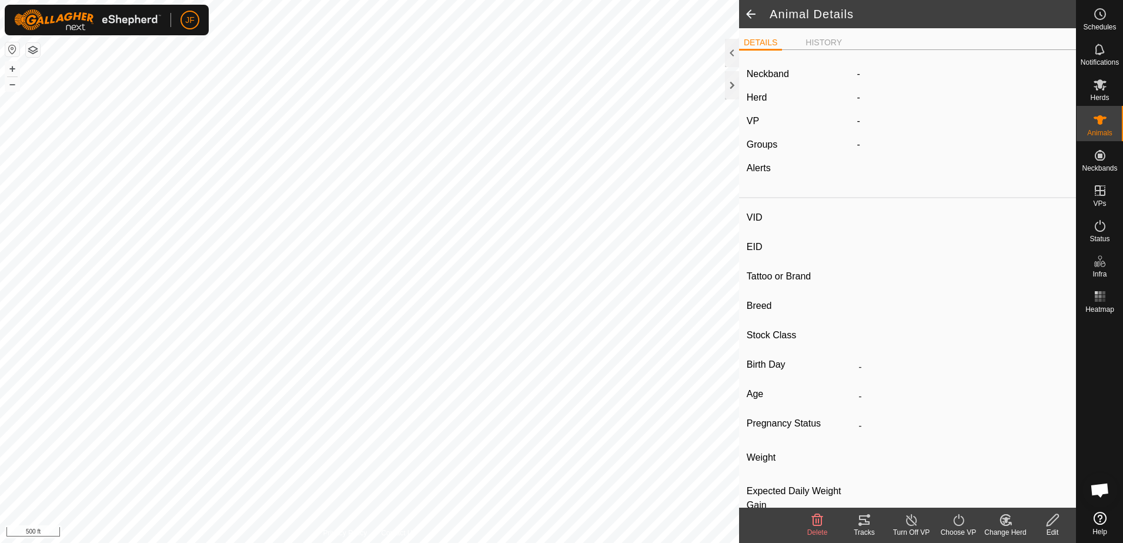
type input "0 kg"
type input "-"
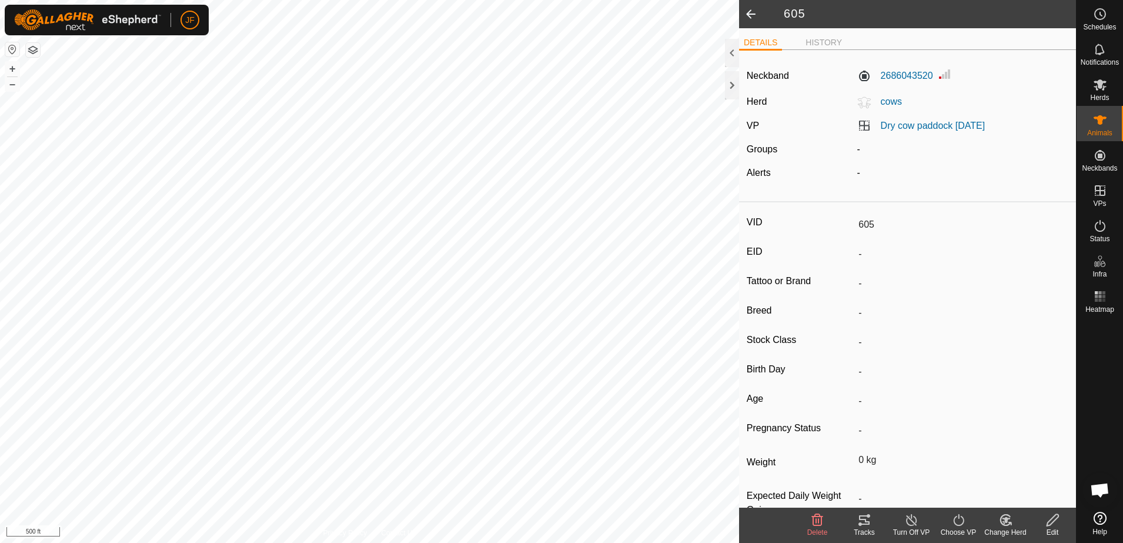
click at [862, 527] on div "Tracks" at bounding box center [864, 532] width 47 height 11
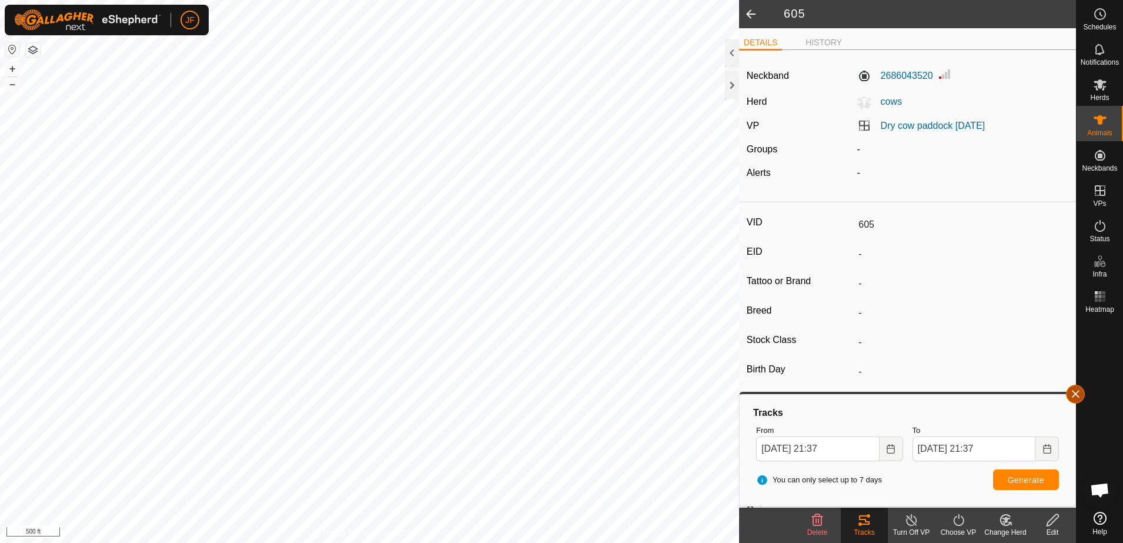
click at [1073, 389] on button "button" at bounding box center [1075, 393] width 19 height 19
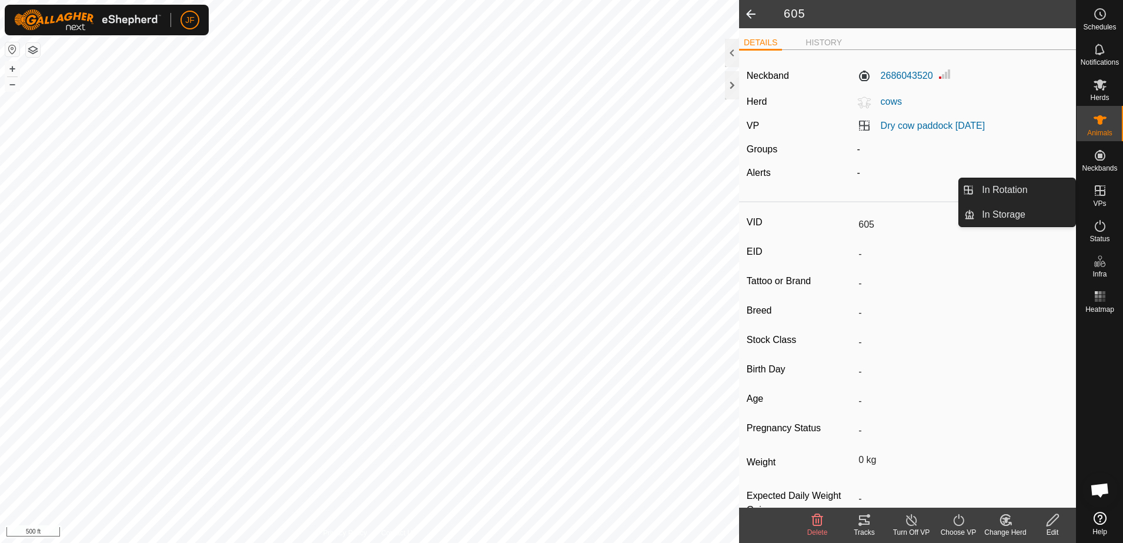
click at [1094, 189] on icon at bounding box center [1100, 190] width 14 height 14
click at [1101, 200] on span "VPs" at bounding box center [1099, 203] width 13 height 7
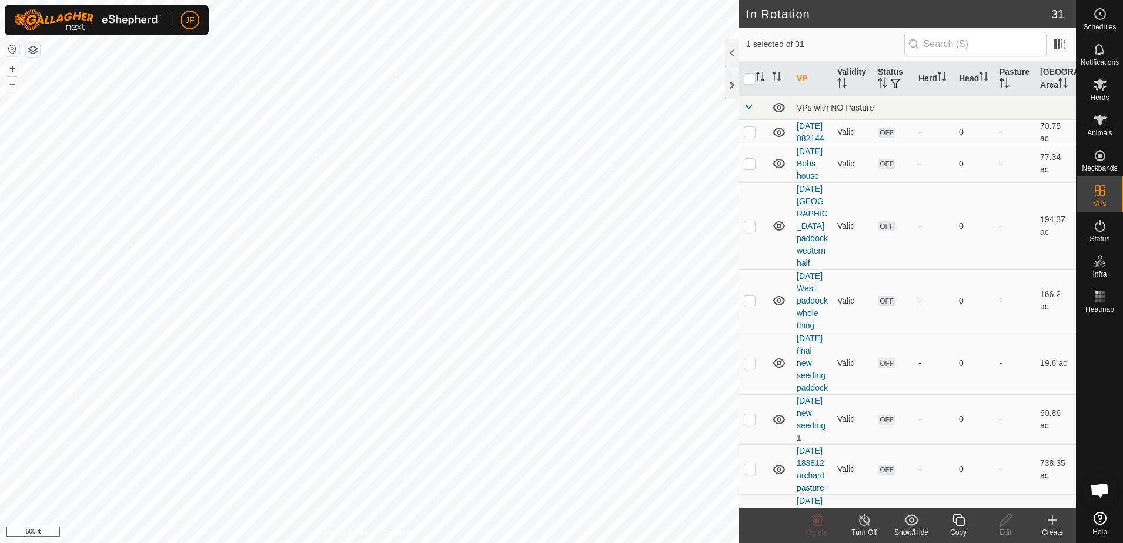
checkbox input "false"
checkbox input "true"
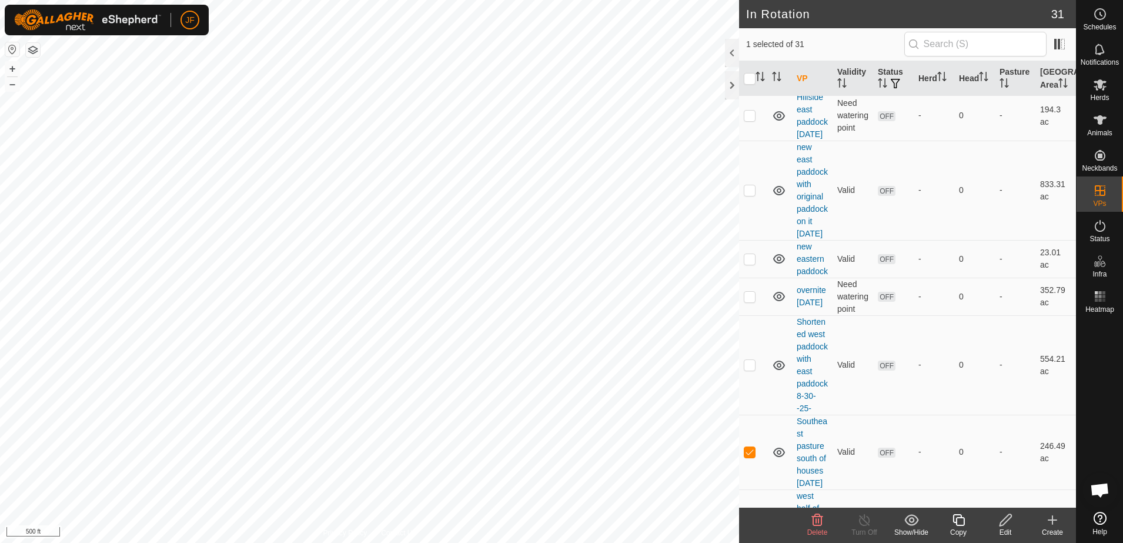
scroll to position [1914, 0]
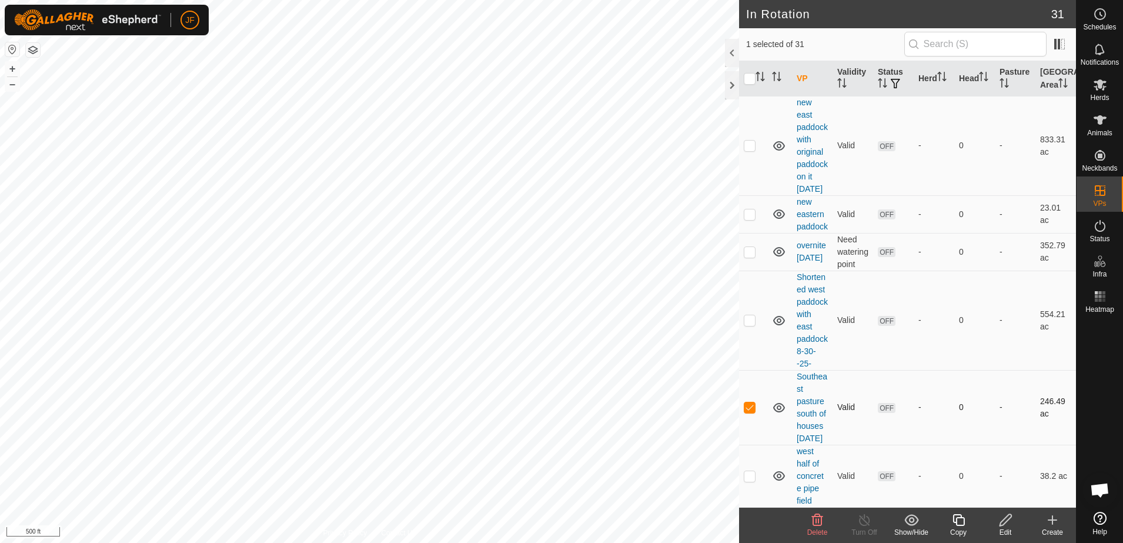
checkbox input "true"
checkbox input "false"
checkbox input "true"
checkbox input "false"
checkbox input "true"
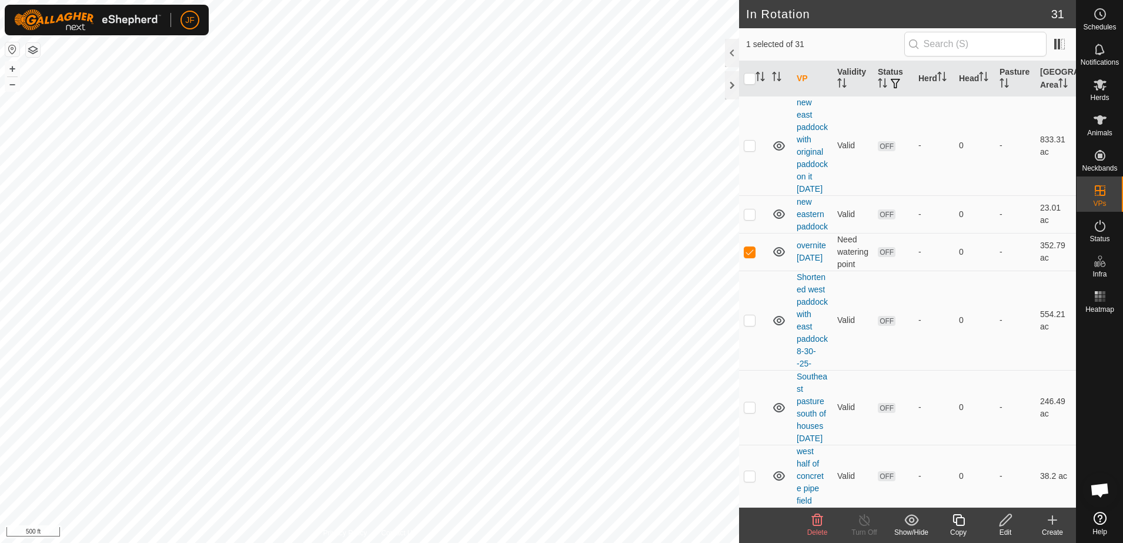
checkbox input "false"
click at [816, 520] on icon at bounding box center [817, 520] width 11 height 12
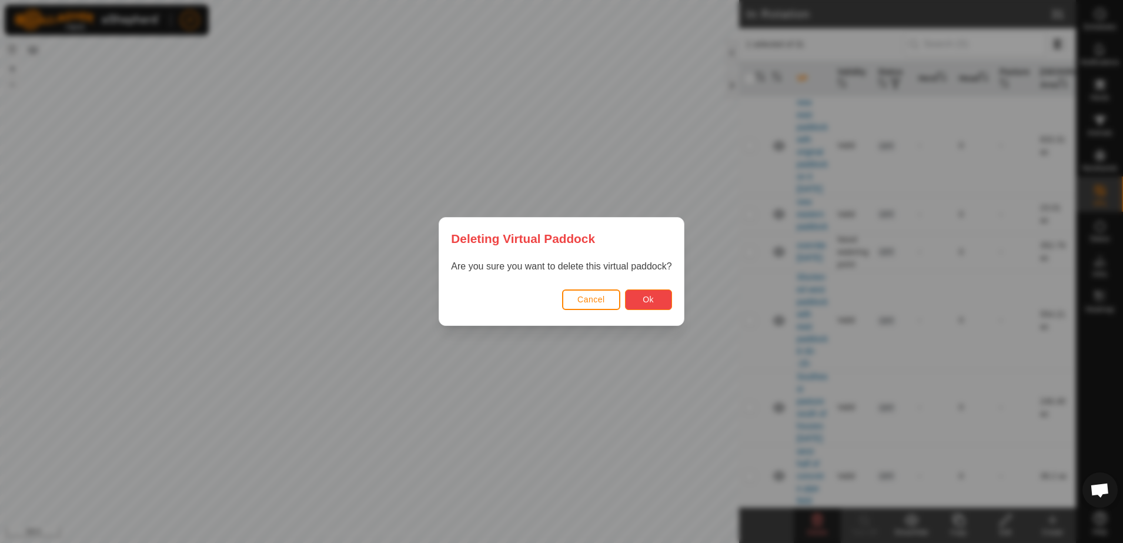
click at [647, 303] on span "Ok" at bounding box center [647, 298] width 11 height 9
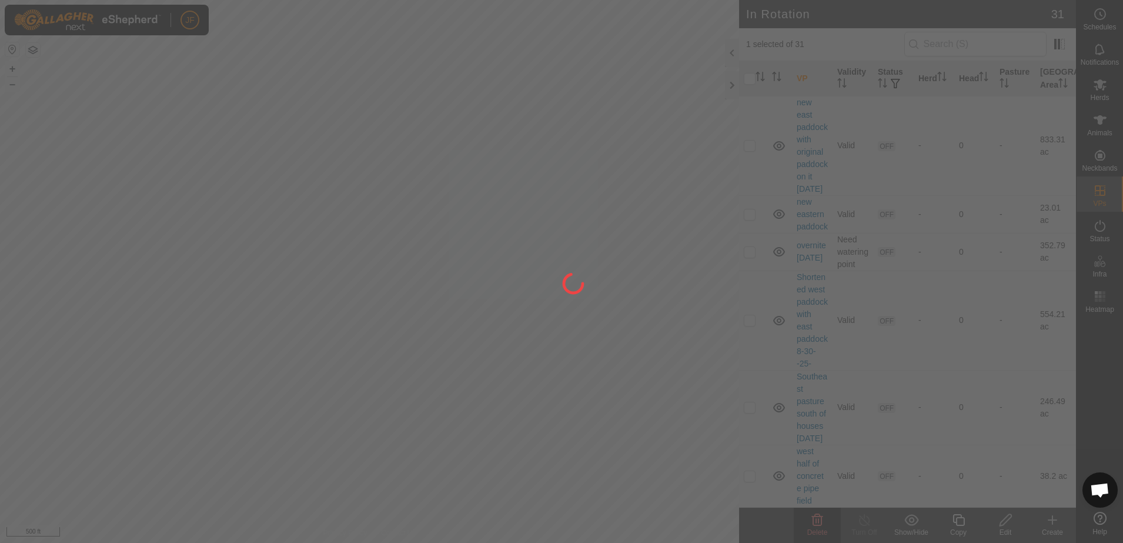
checkbox input "false"
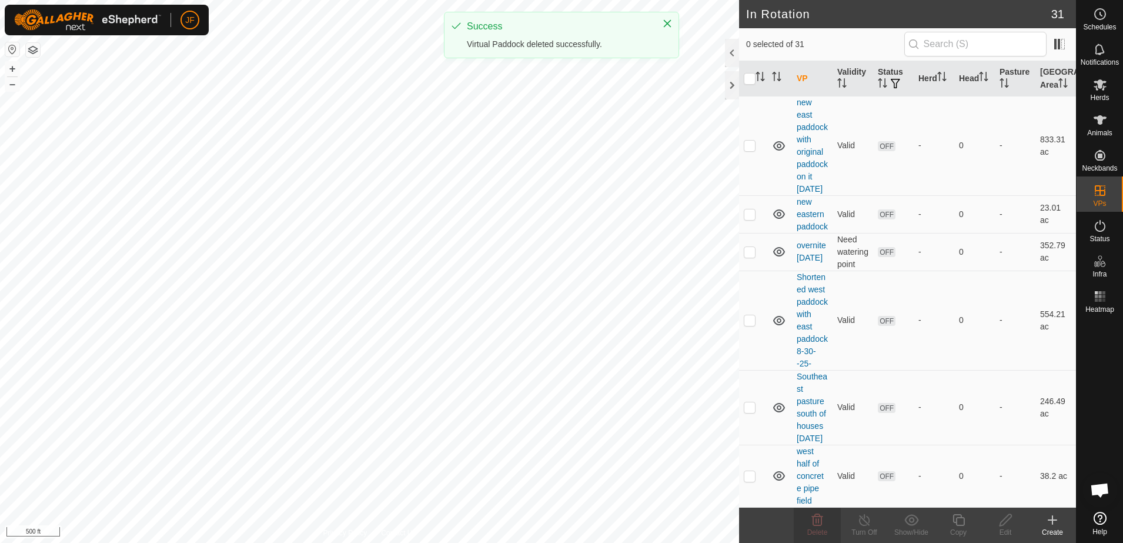
scroll to position [0, 0]
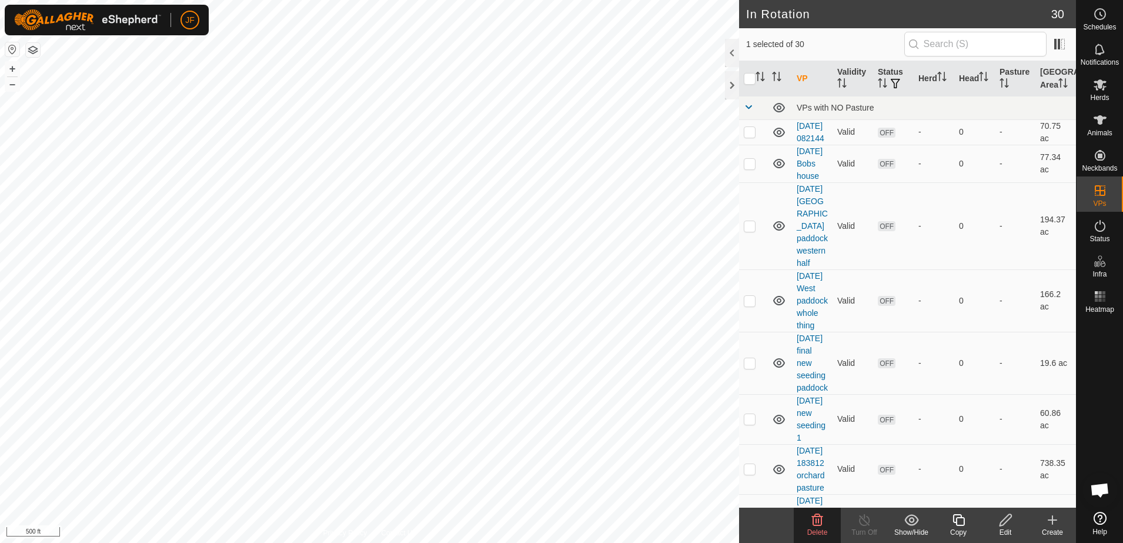
checkbox input "false"
click at [819, 518] on icon at bounding box center [817, 520] width 11 height 12
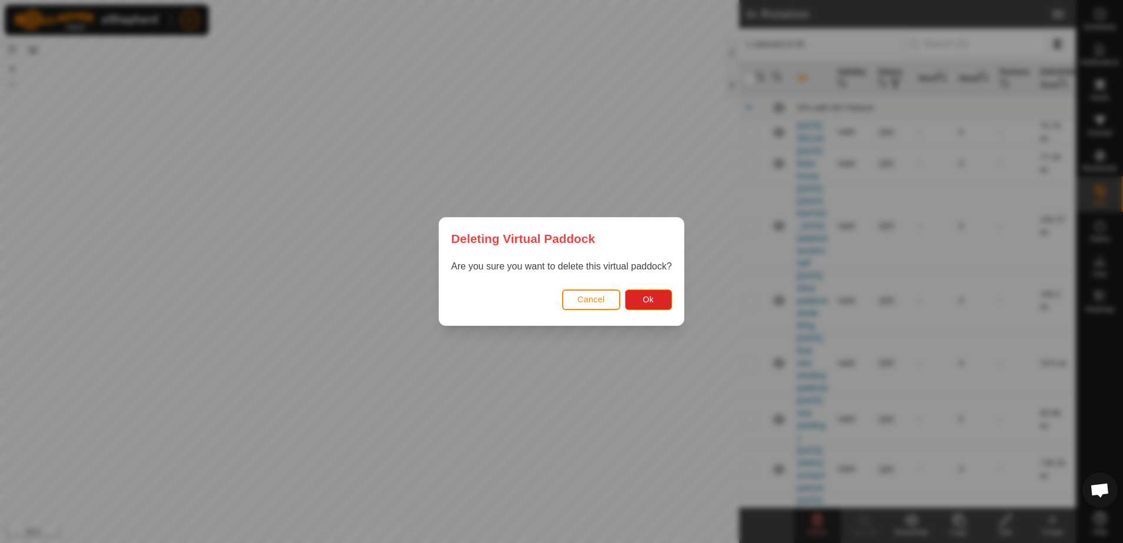
click at [819, 518] on div "Deleting Virtual Paddock Are you sure you want to delete this virtual paddock? …" at bounding box center [561, 271] width 1123 height 543
click at [659, 300] on button "Ok" at bounding box center [648, 299] width 47 height 21
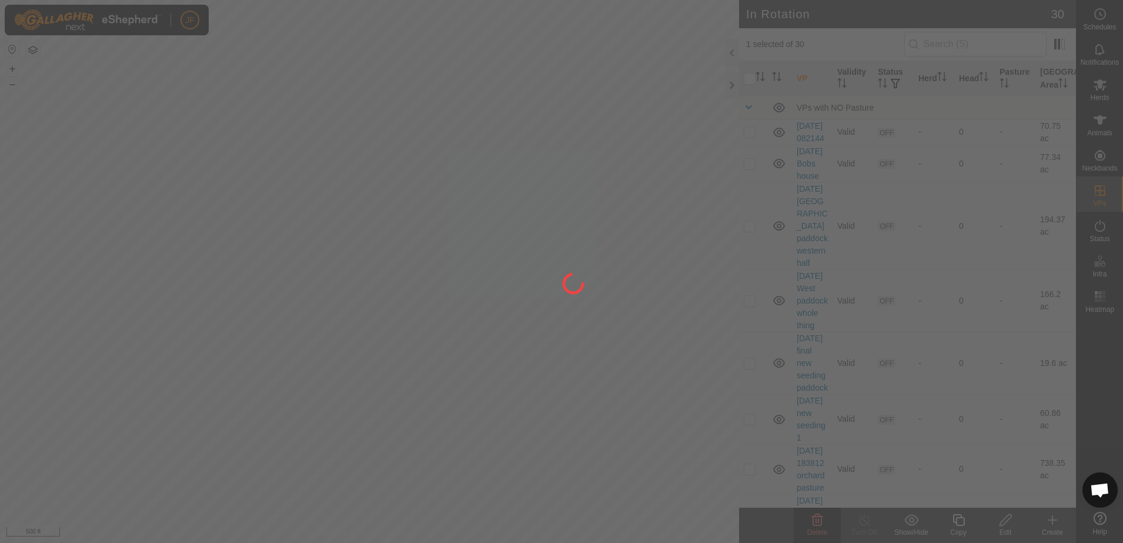
checkbox input "false"
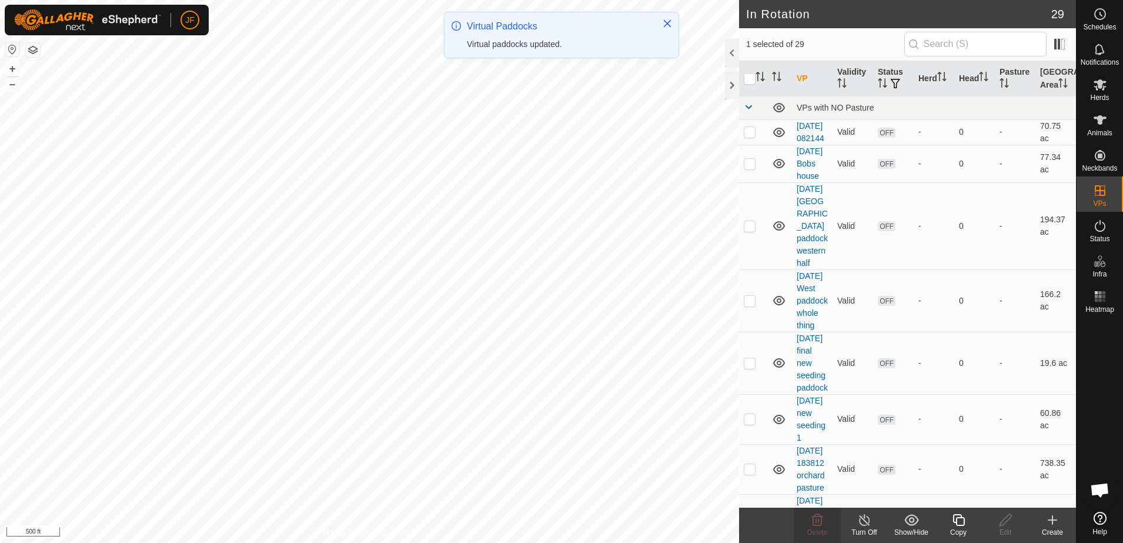
checkbox input "false"
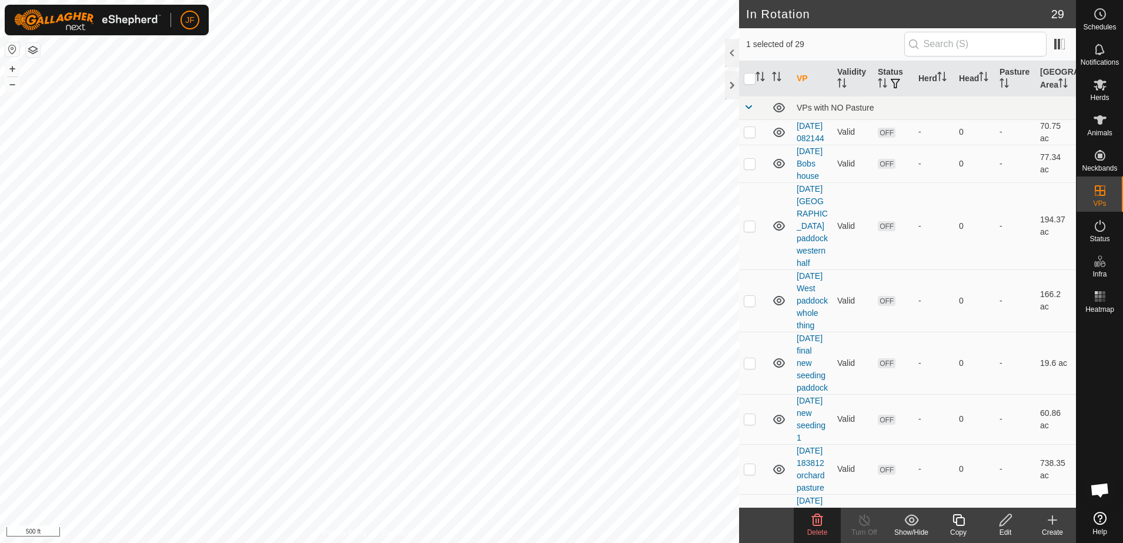
click at [818, 516] on icon at bounding box center [817, 520] width 11 height 12
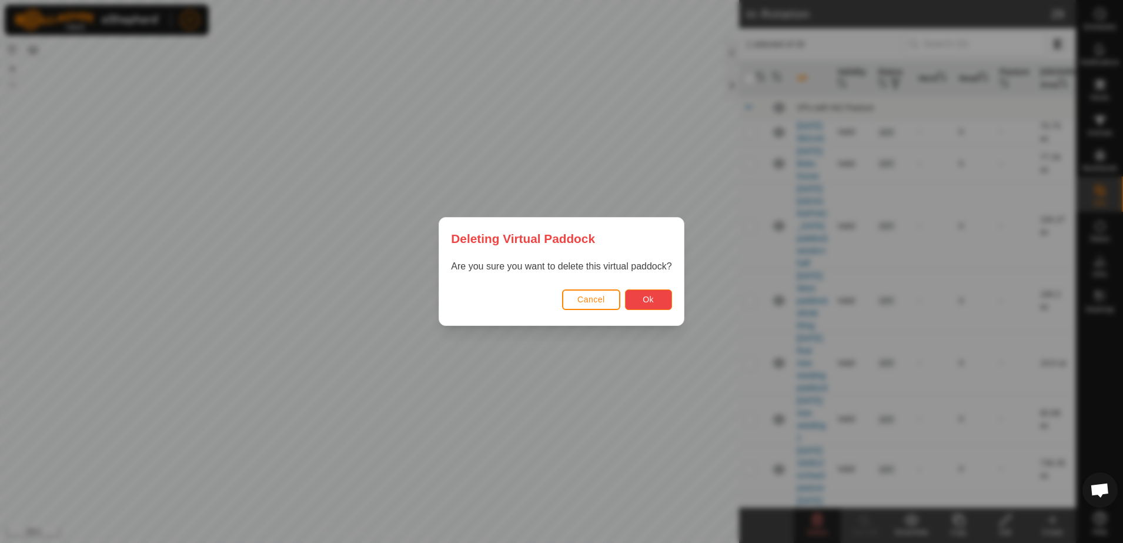
click at [661, 300] on button "Ok" at bounding box center [648, 299] width 47 height 21
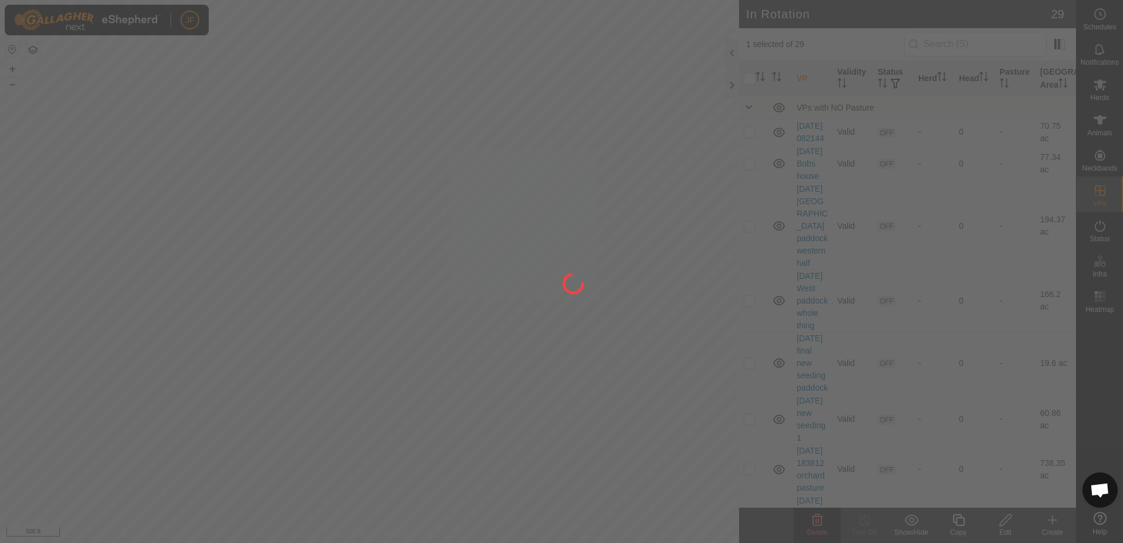
checkbox input "false"
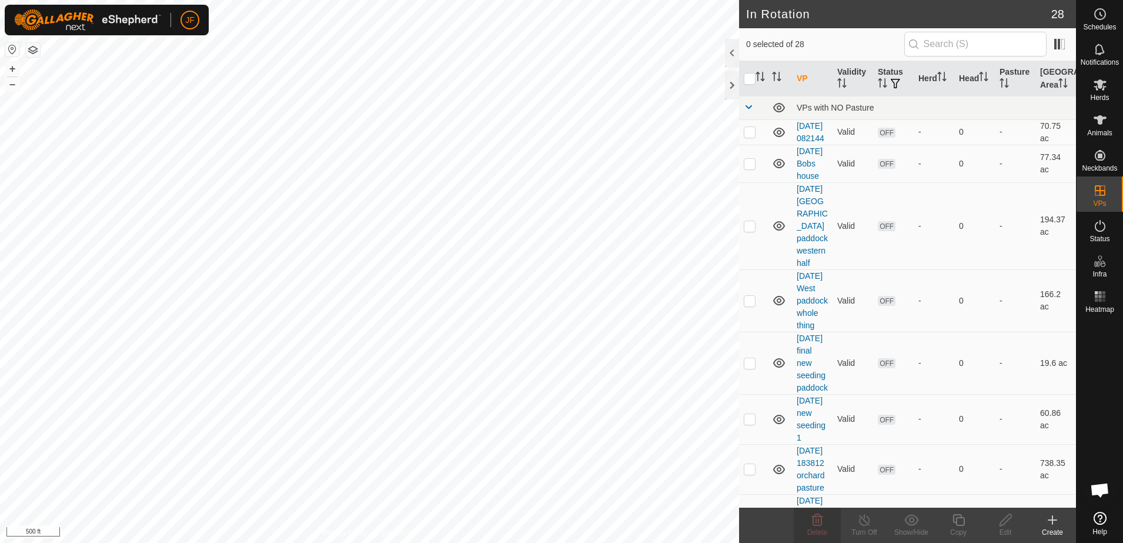
checkbox input "true"
checkbox input "false"
click at [815, 515] on icon at bounding box center [817, 520] width 11 height 12
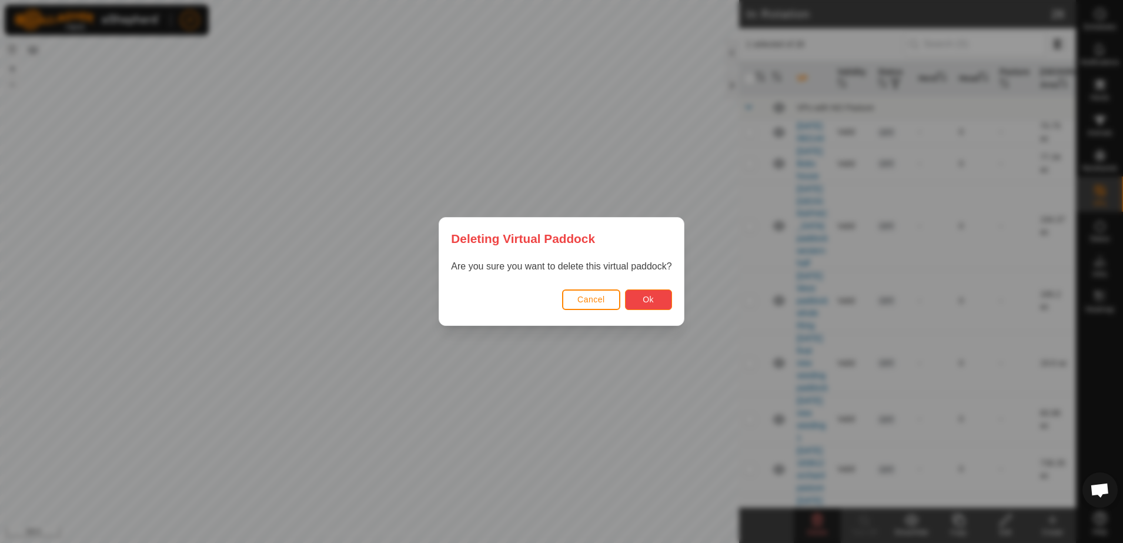
click at [645, 302] on span "Ok" at bounding box center [647, 298] width 11 height 9
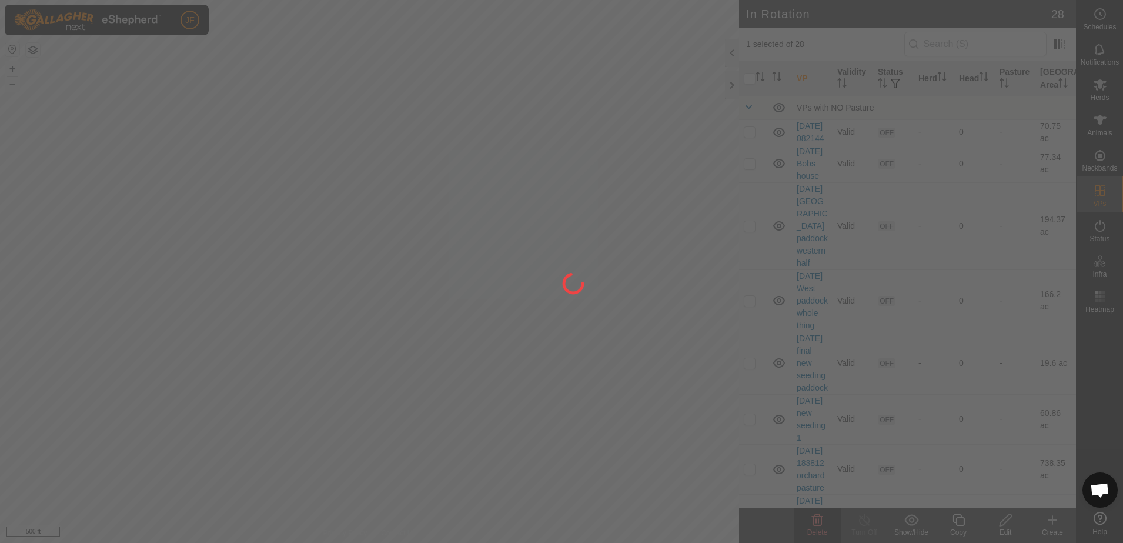
checkbox input "false"
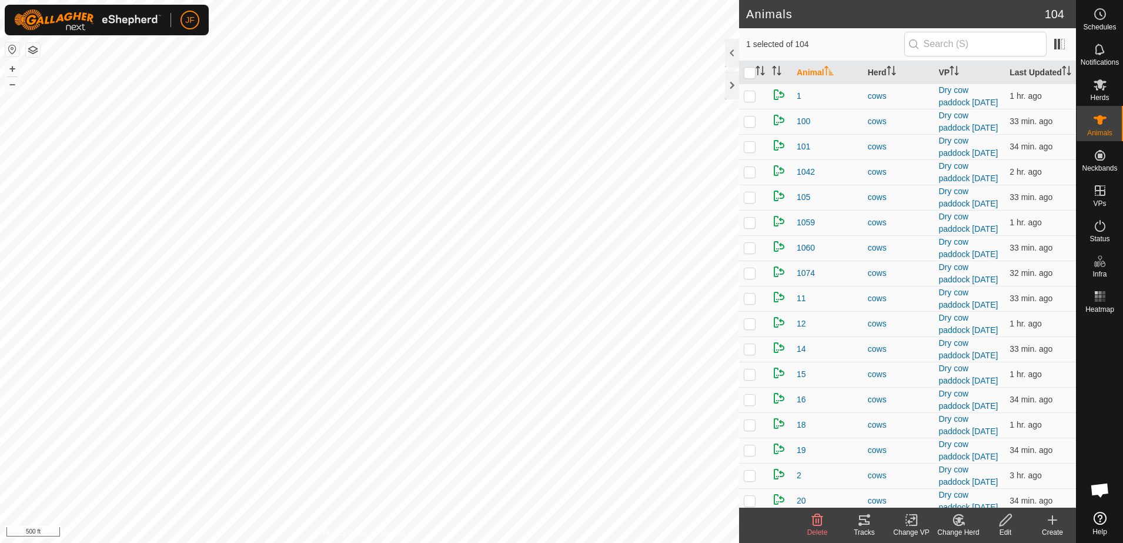
click at [862, 514] on icon at bounding box center [864, 520] width 14 height 14
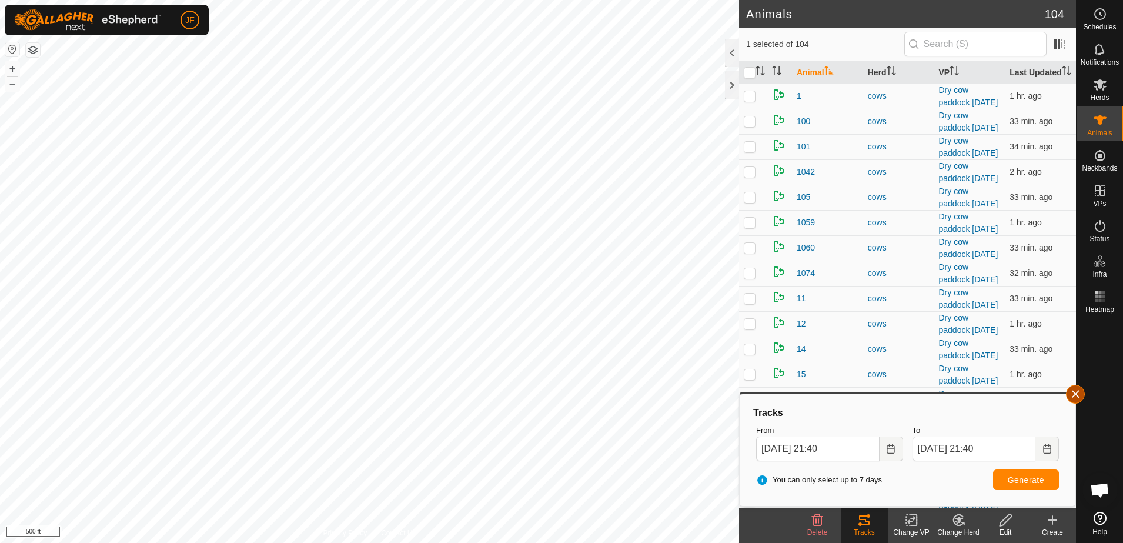
click at [1080, 388] on button "button" at bounding box center [1075, 393] width 19 height 19
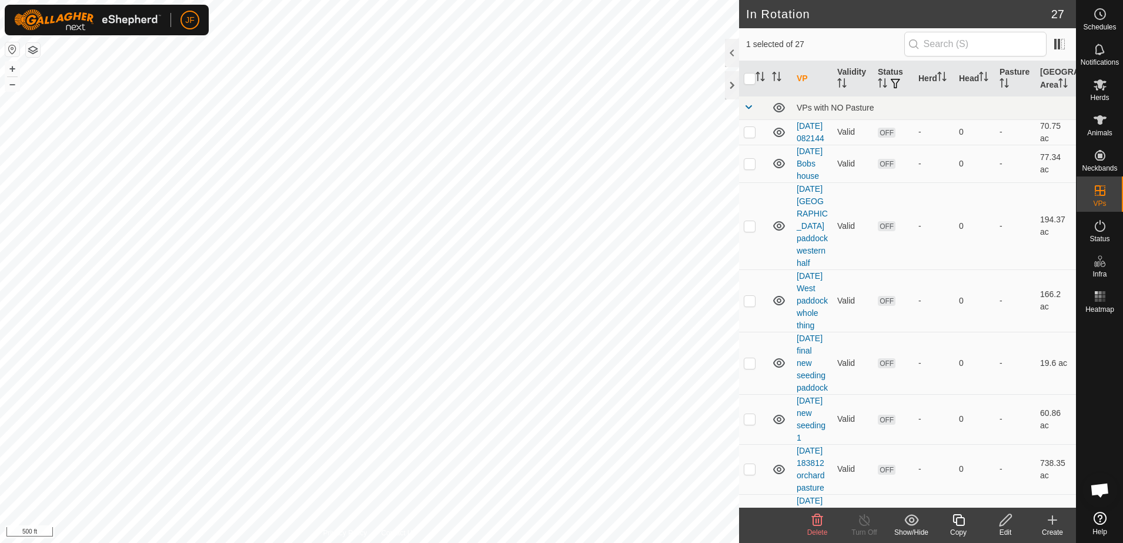
click at [816, 520] on icon at bounding box center [817, 520] width 11 height 12
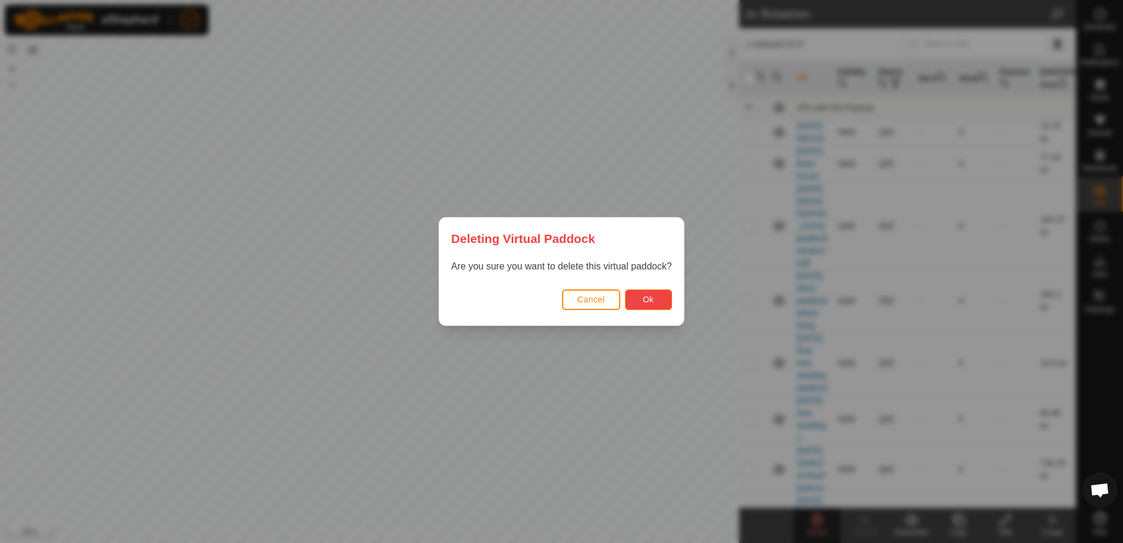
click at [643, 297] on span "Ok" at bounding box center [647, 298] width 11 height 9
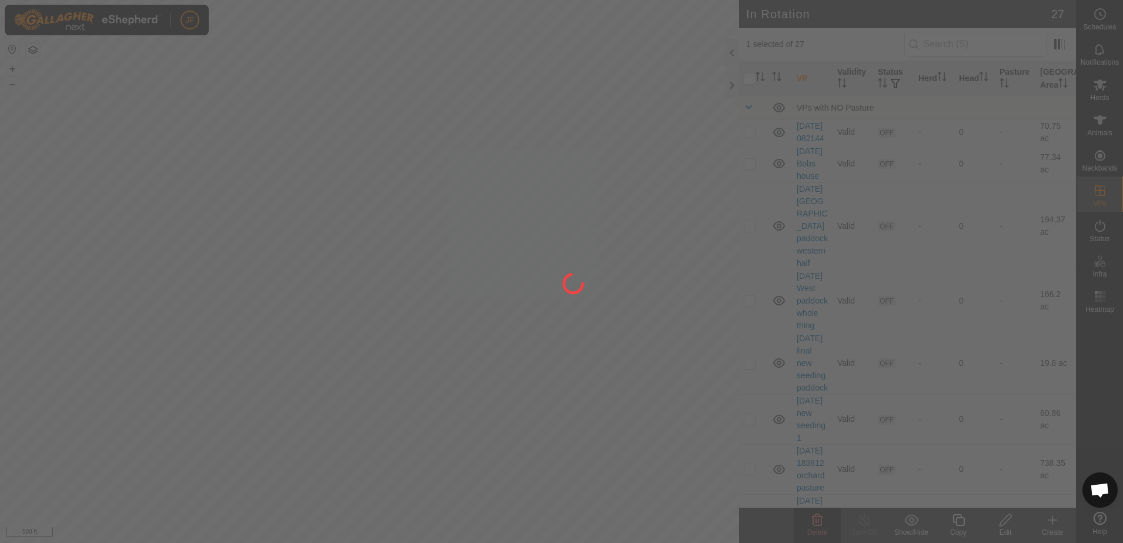
checkbox input "false"
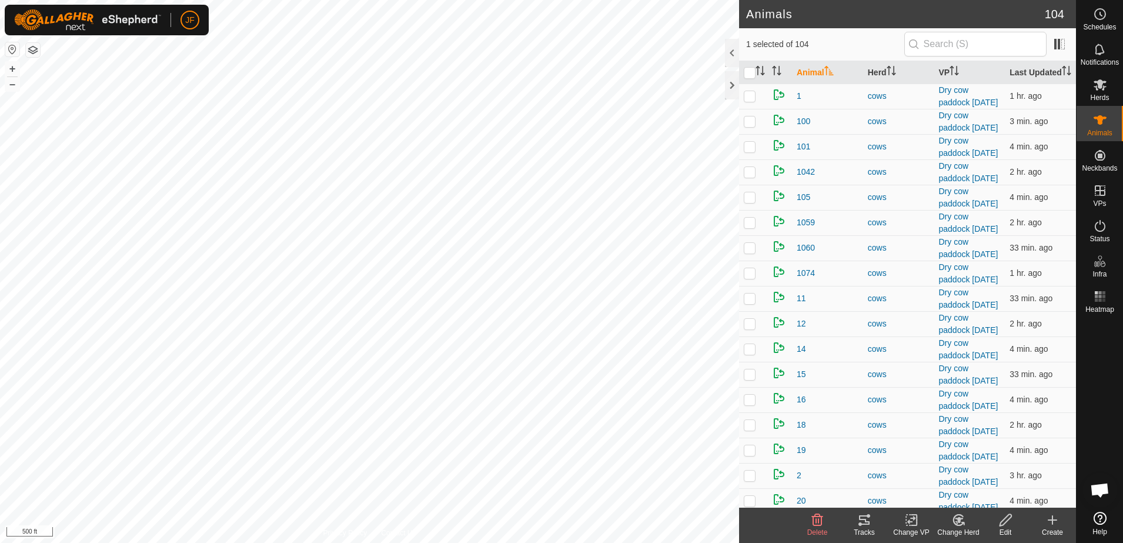
click at [865, 522] on icon at bounding box center [864, 520] width 14 height 14
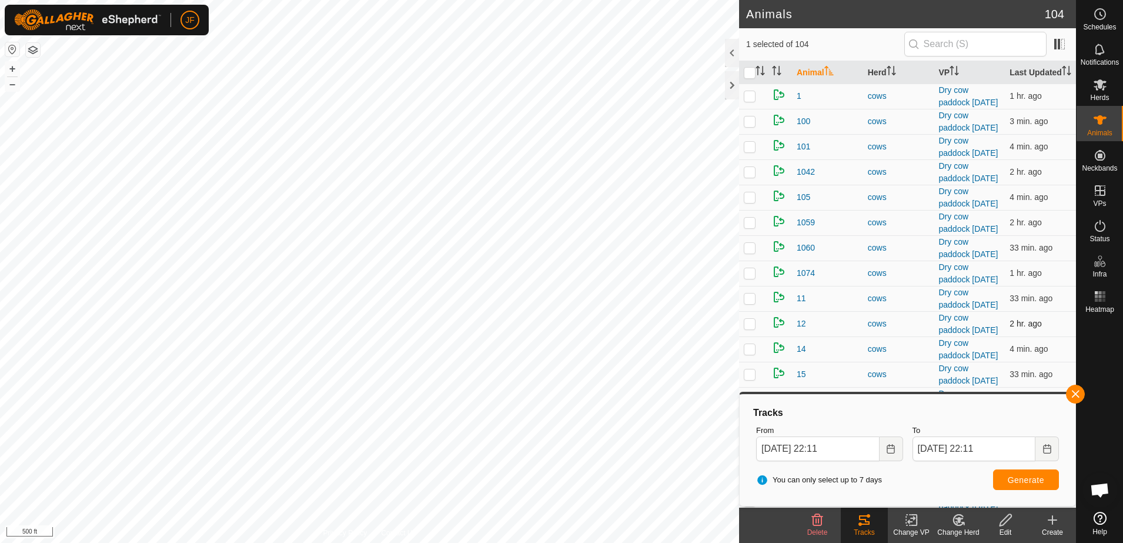
drag, startPoint x: 865, startPoint y: 522, endPoint x: 845, endPoint y: 330, distance: 193.2
click at [845, 330] on article "Animals 104 1 selected of 104 Animal Herd VP Last Updated 1 cows Dry cow paddoc…" at bounding box center [907, 271] width 337 height 543
click at [1074, 390] on button "button" at bounding box center [1075, 393] width 19 height 19
